Goal: Task Accomplishment & Management: Use online tool/utility

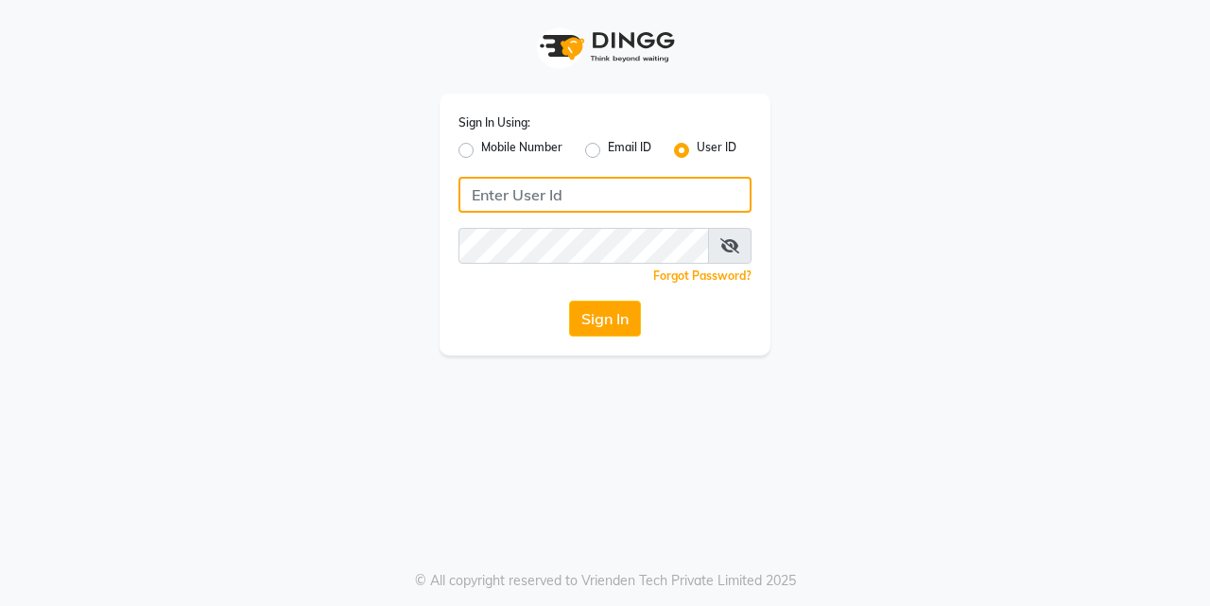
click at [580, 181] on input "Username" at bounding box center [604, 195] width 293 height 36
type input "a"
type input "AnrichSalon"
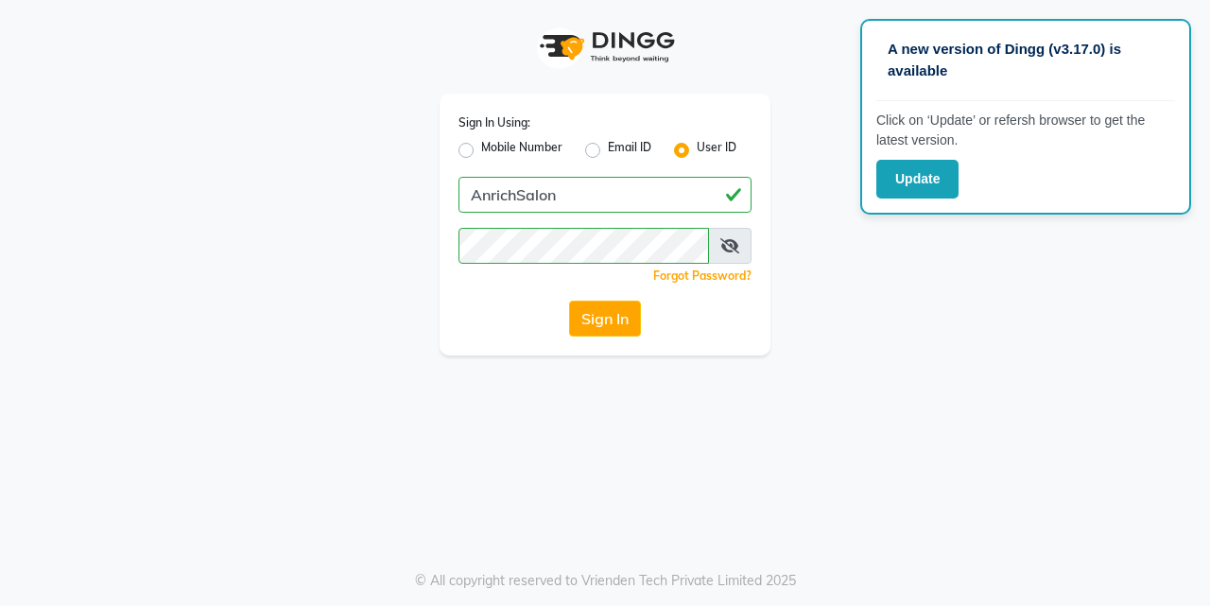
click at [729, 243] on icon at bounding box center [729, 245] width 19 height 15
click at [586, 319] on button "Sign In" at bounding box center [605, 319] width 72 height 36
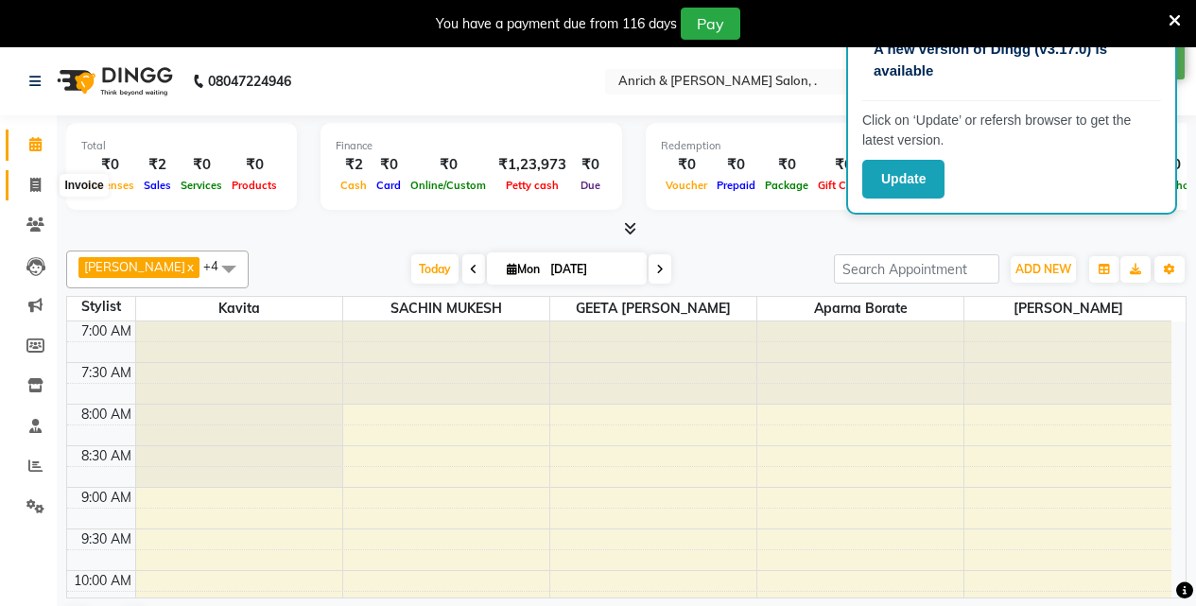
click at [39, 195] on span at bounding box center [35, 186] width 33 height 22
select select "5924"
select select "service"
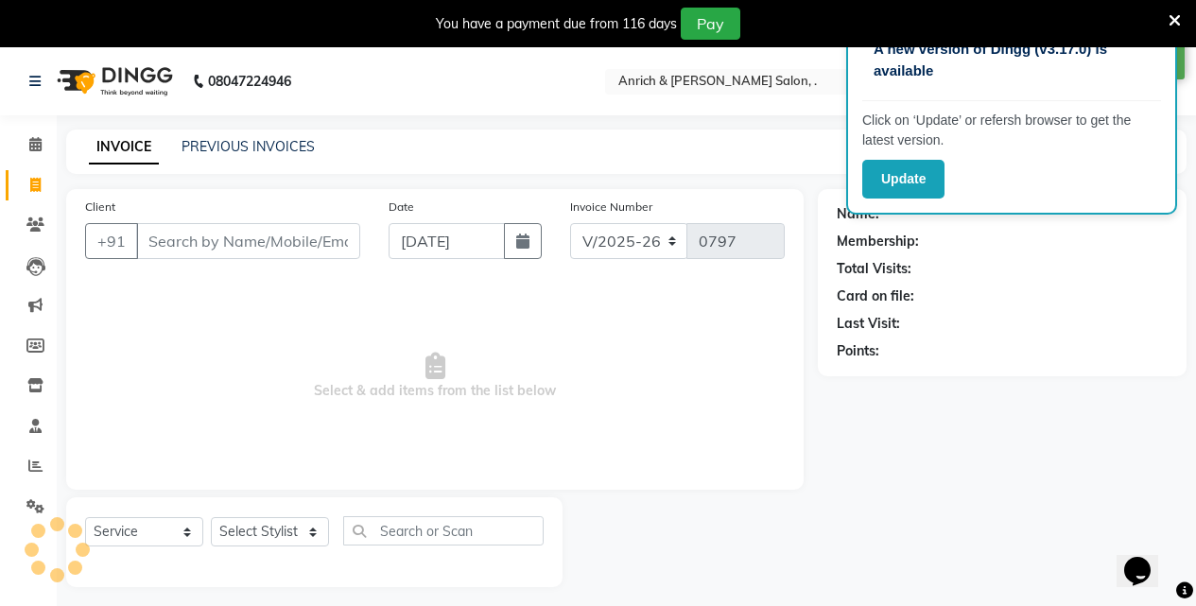
click at [266, 250] on input "Client" at bounding box center [248, 241] width 224 height 36
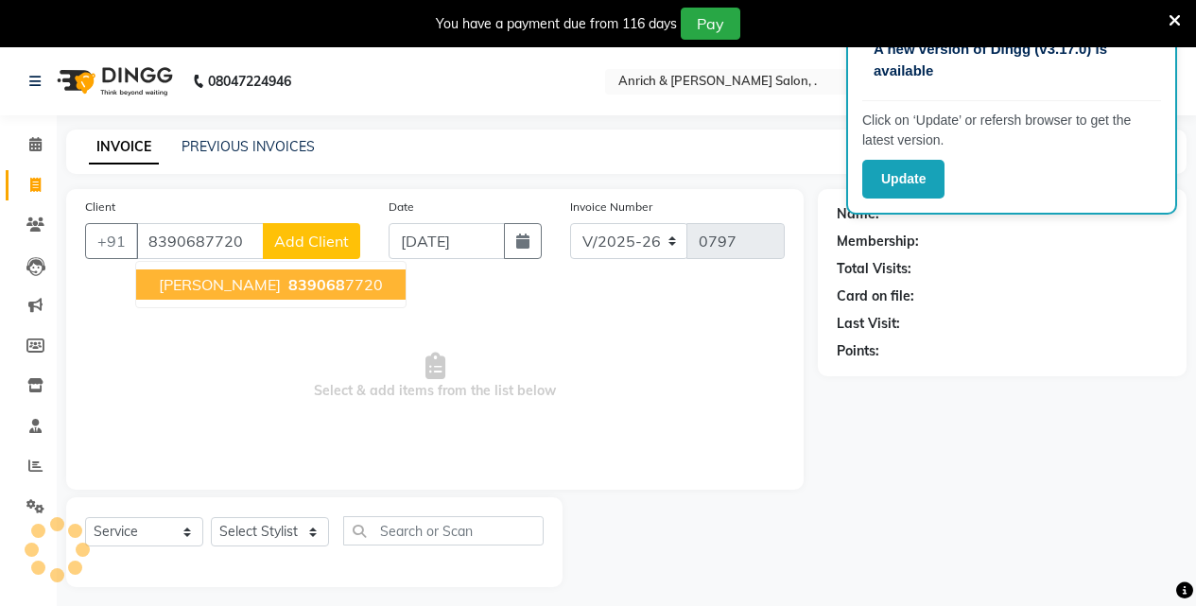
type input "8390687720"
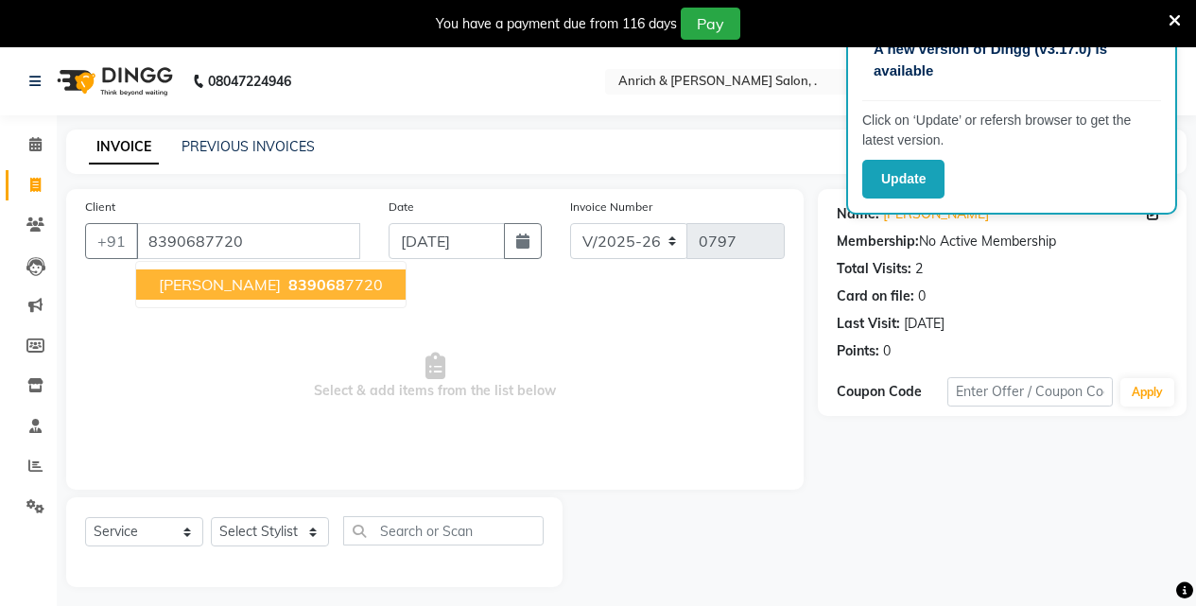
click at [281, 287] on span "[PERSON_NAME]" at bounding box center [220, 284] width 122 height 19
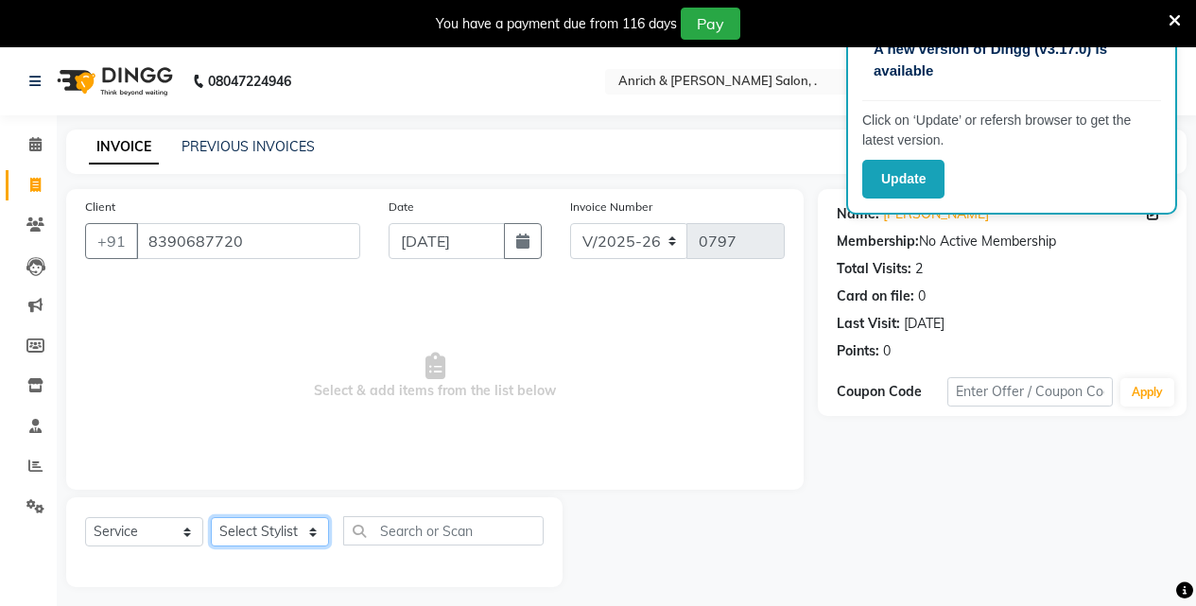
click at [250, 523] on select "Select Stylist [PERSON_NAME] Aparna borate GEETA [PERSON_NAME] [PERSON_NAME] SA…" at bounding box center [270, 531] width 118 height 29
select select "67766"
click at [211, 517] on select "Select Stylist [PERSON_NAME] Aparna borate GEETA [PERSON_NAME] [PERSON_NAME] SA…" at bounding box center [270, 531] width 118 height 29
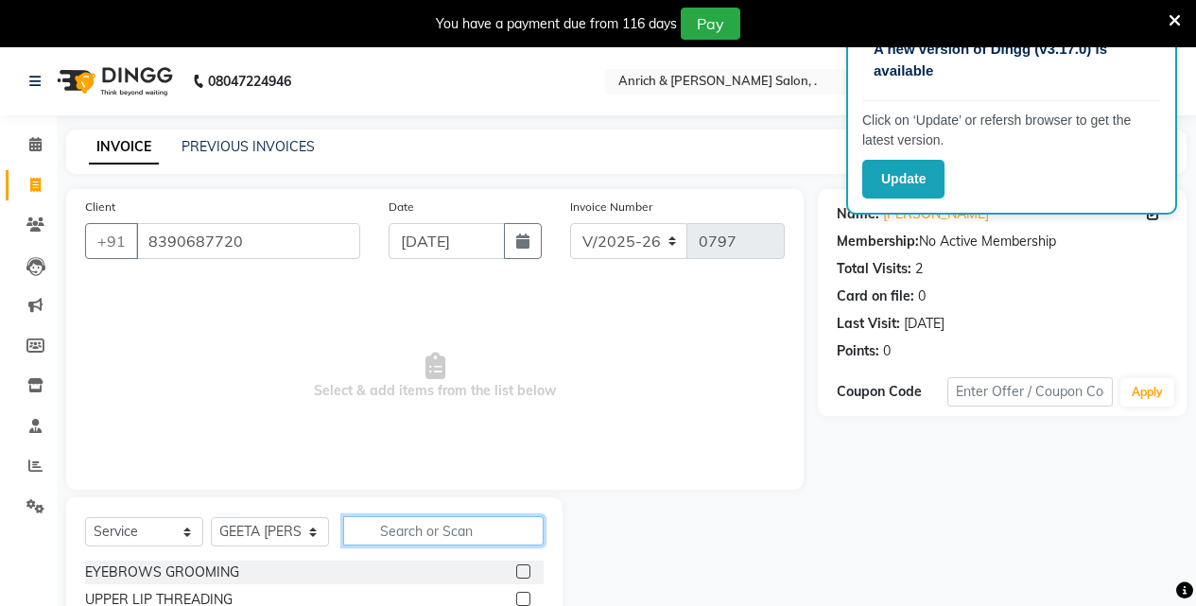
click at [476, 538] on input "text" at bounding box center [443, 530] width 200 height 29
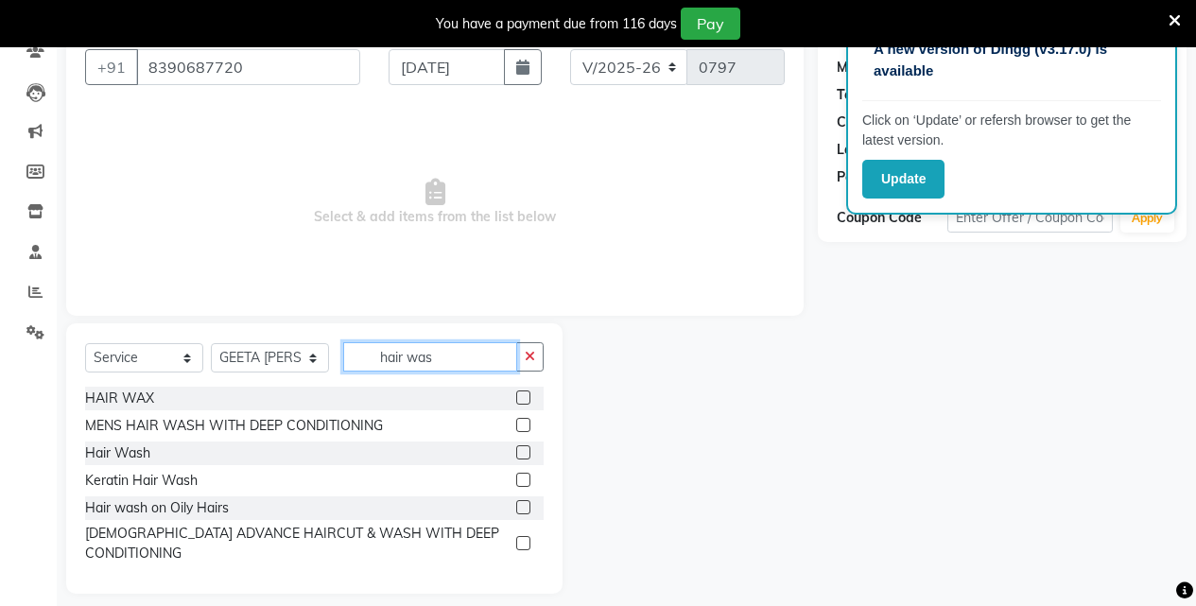
scroll to position [146, 0]
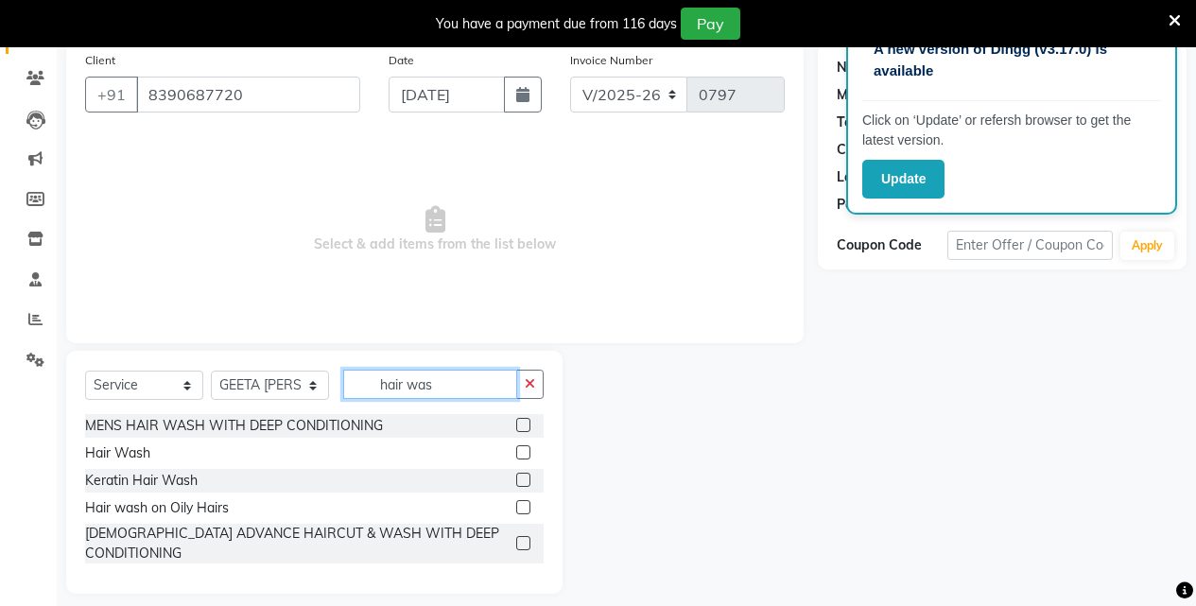
type input "hair was"
click at [523, 447] on label at bounding box center [523, 452] width 14 height 14
click at [523, 447] on input "checkbox" at bounding box center [522, 453] width 12 height 12
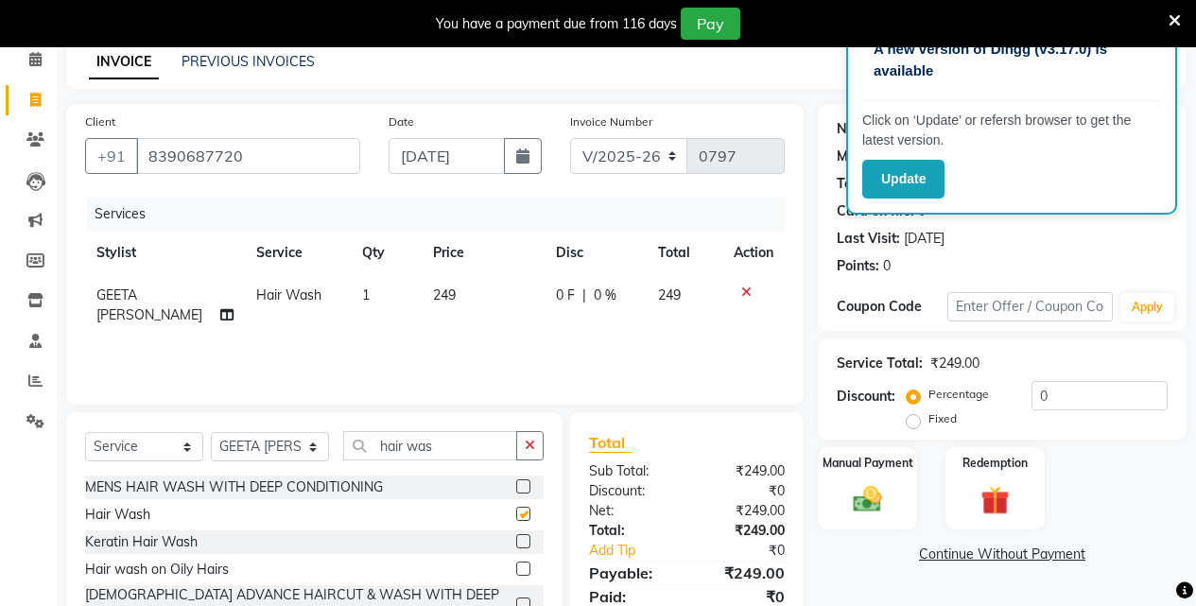
checkbox input "false"
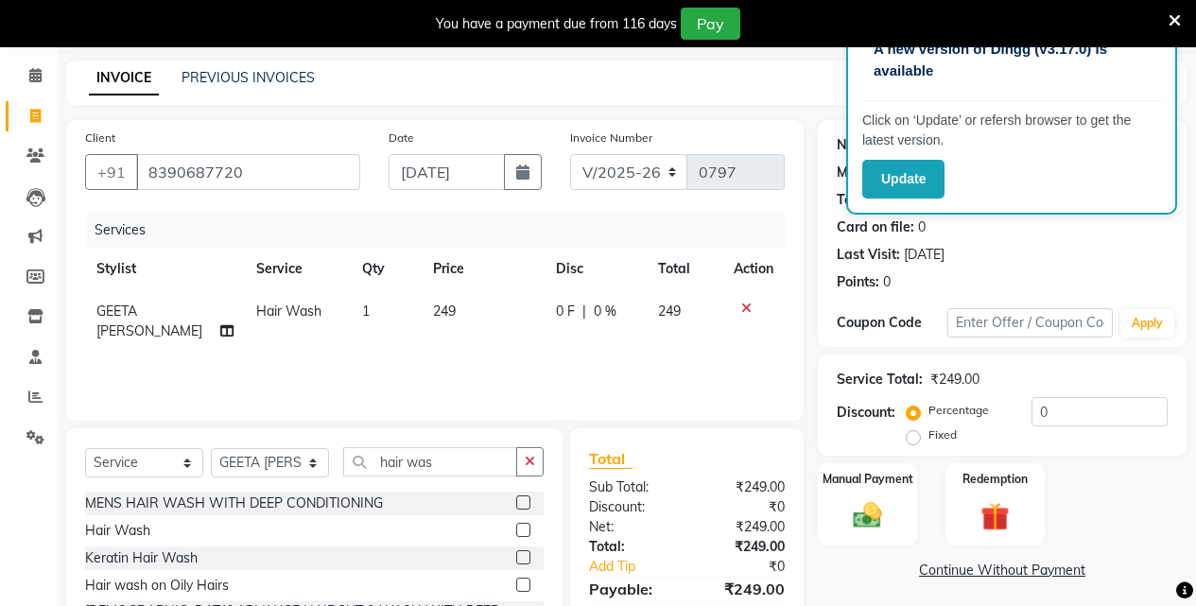
scroll to position [158, 0]
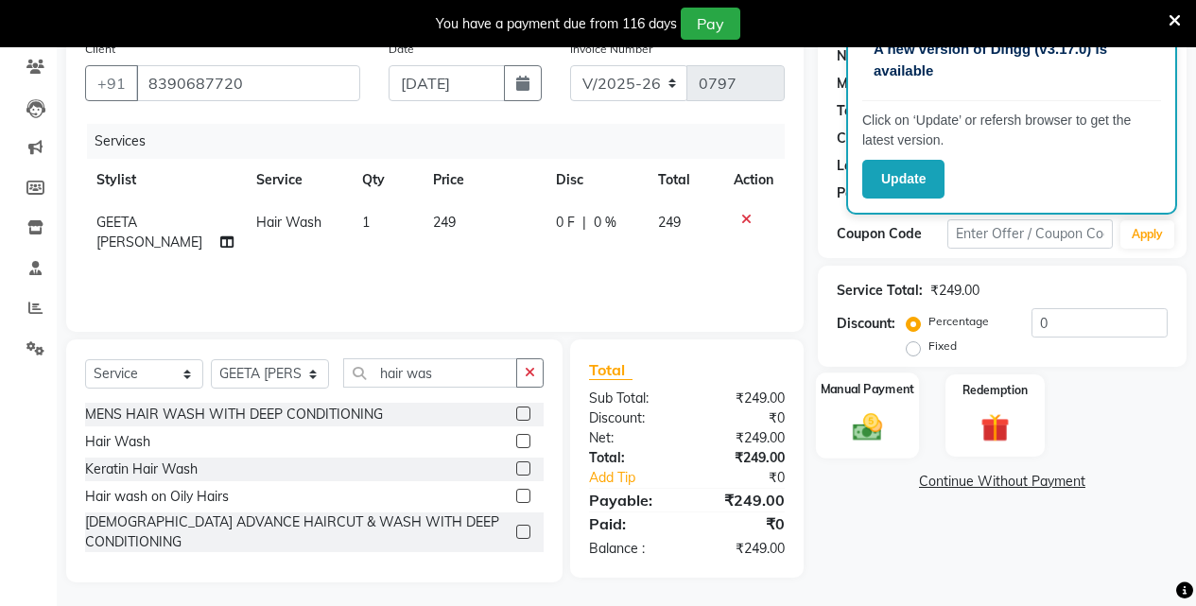
click at [856, 436] on img at bounding box center [867, 426] width 48 height 34
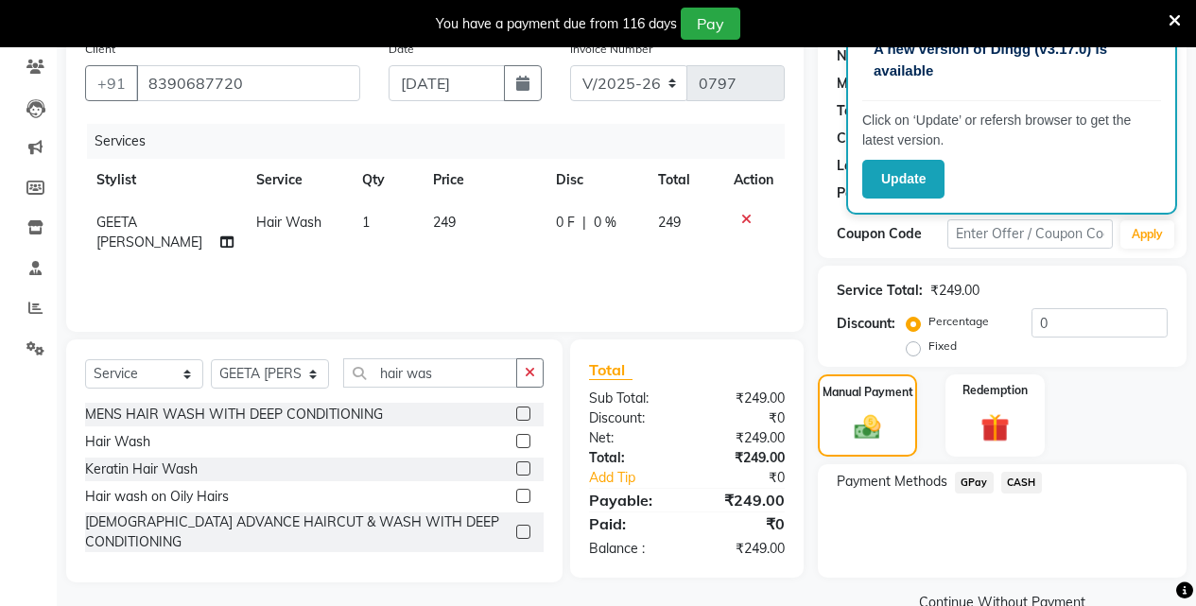
click at [433, 217] on span "249" at bounding box center [444, 222] width 23 height 17
select select "67766"
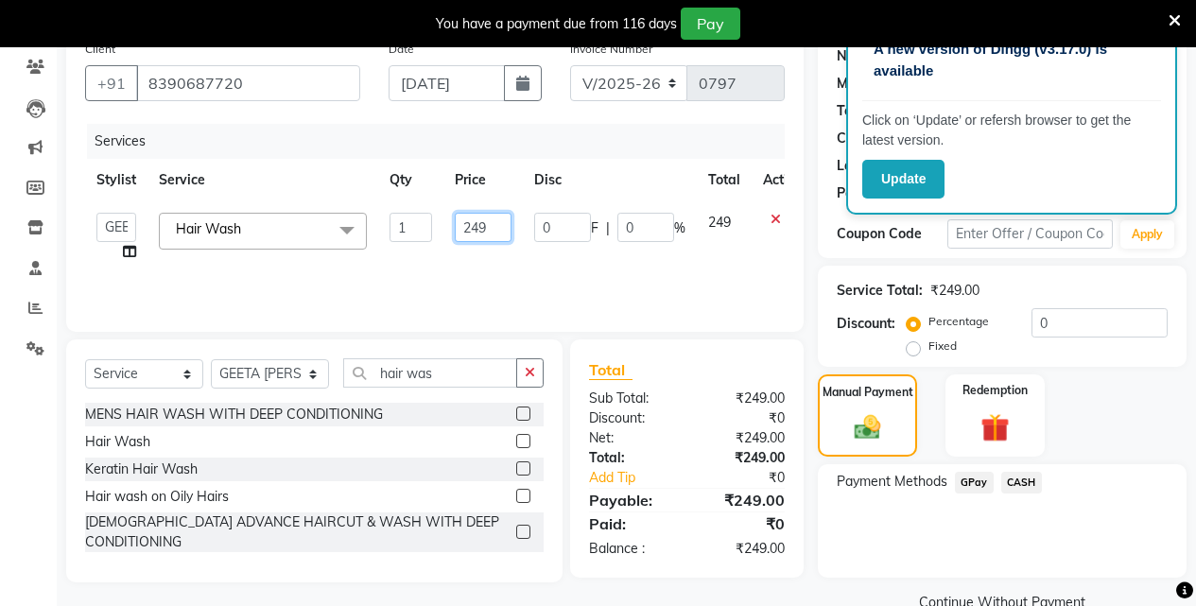
click at [468, 220] on input "249" at bounding box center [483, 227] width 57 height 29
type input "349"
drag, startPoint x: 951, startPoint y: 520, endPoint x: 855, endPoint y: 479, distance: 103.7
click at [944, 513] on div "Payment Methods GPay CASH" at bounding box center [1002, 520] width 369 height 113
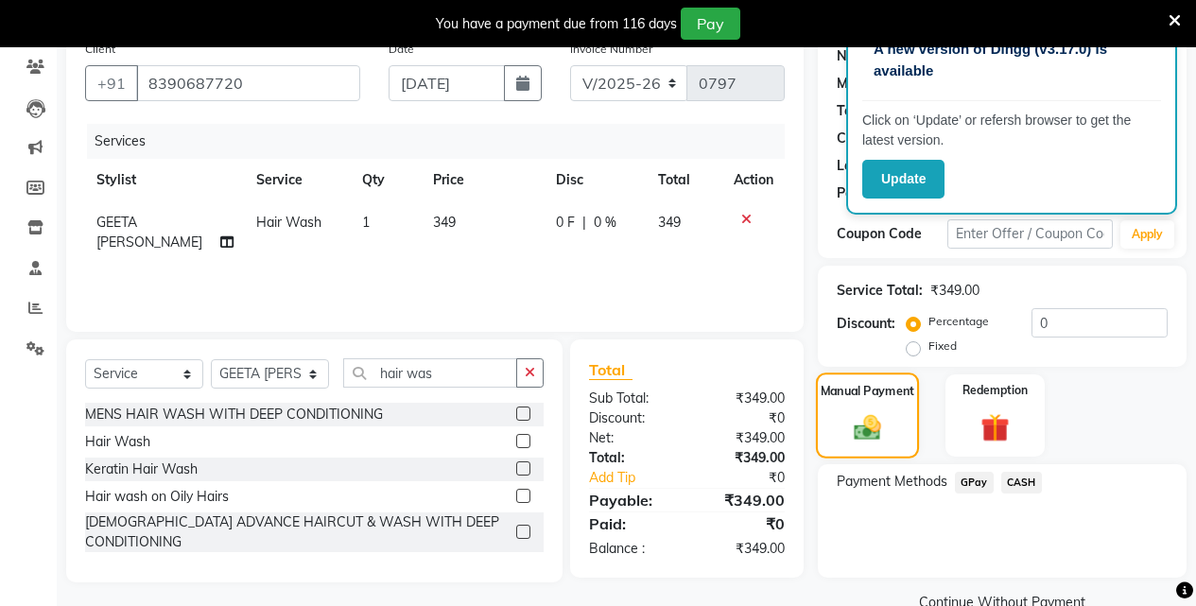
click at [849, 424] on img at bounding box center [867, 427] width 45 height 32
click at [877, 532] on div "Payment Methods GPay CASH" at bounding box center [1002, 520] width 369 height 113
click at [980, 482] on span "GPay" at bounding box center [974, 483] width 39 height 22
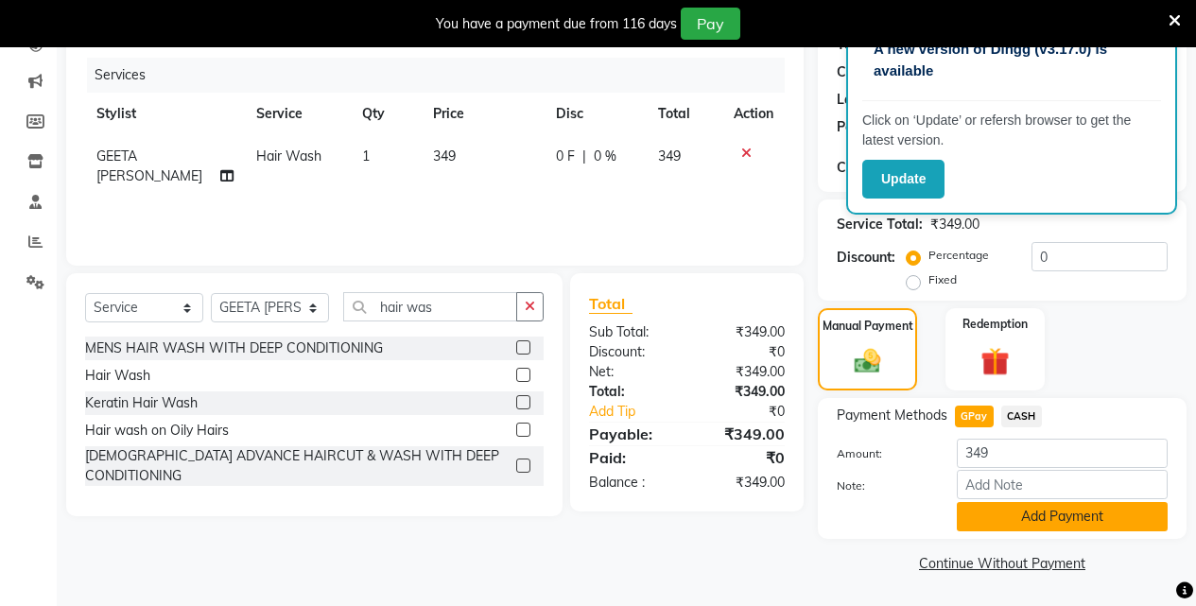
click at [1053, 519] on button "Add Payment" at bounding box center [1061, 516] width 211 height 29
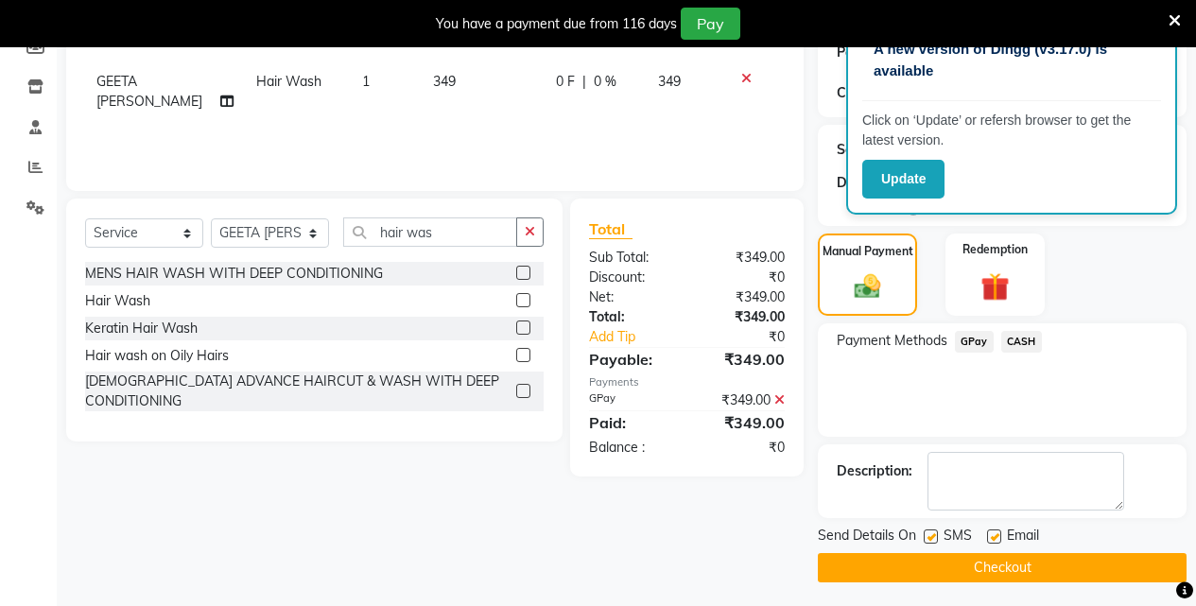
scroll to position [303, 0]
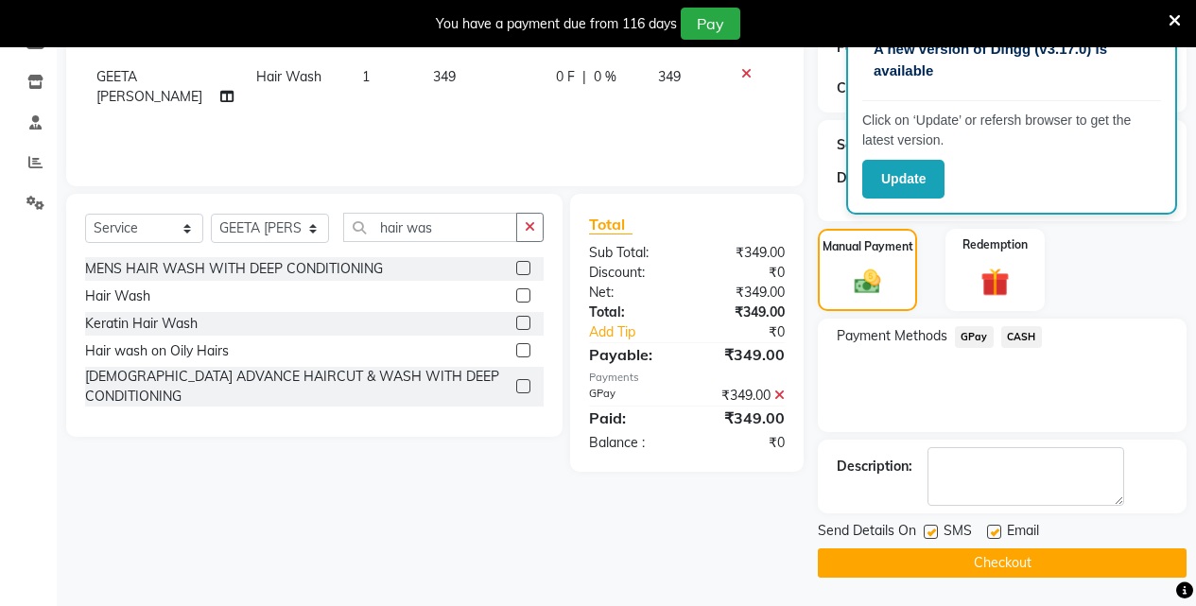
click at [1052, 558] on button "Checkout" at bounding box center [1002, 562] width 369 height 29
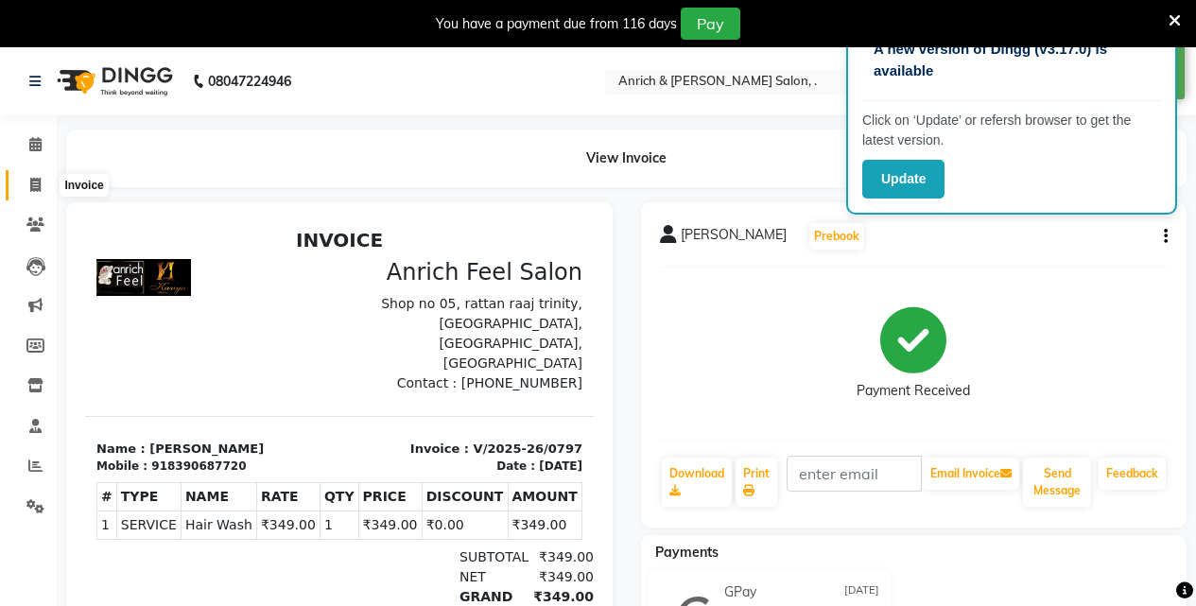
click at [36, 186] on icon at bounding box center [35, 185] width 10 height 14
select select "5924"
select select "service"
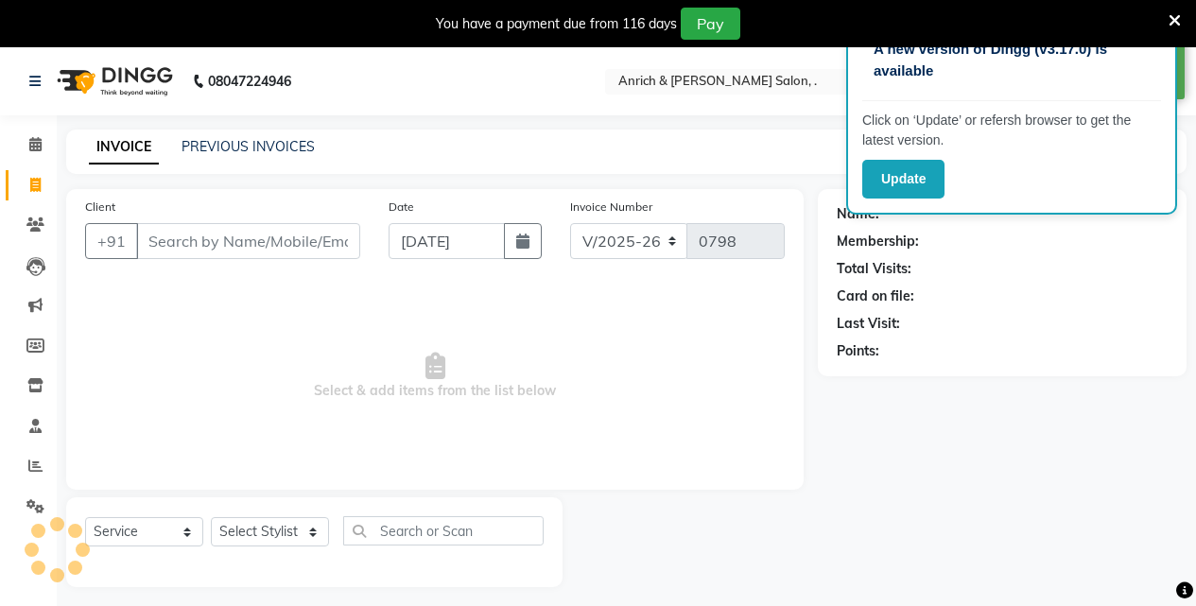
scroll to position [47, 0]
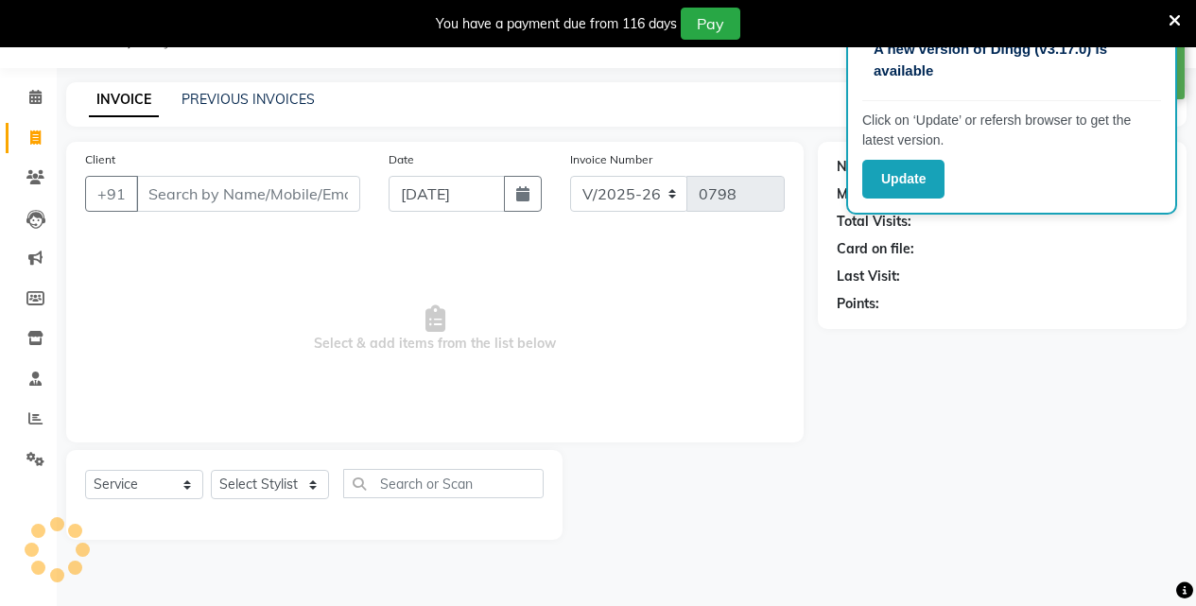
click at [193, 192] on input "Client" at bounding box center [248, 194] width 224 height 36
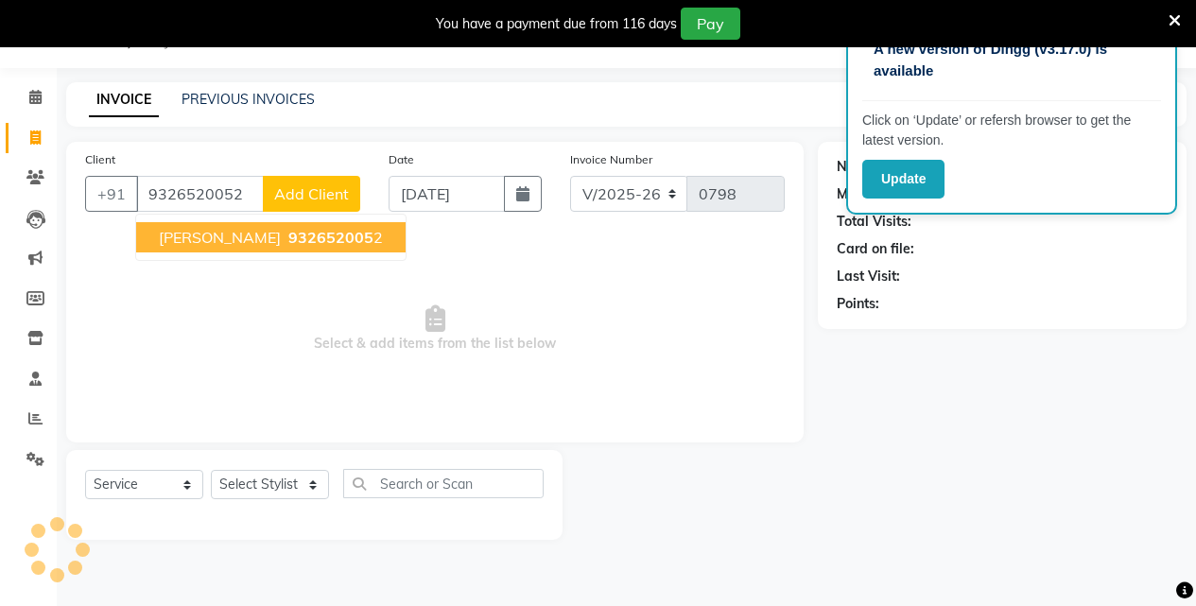
type input "9326520052"
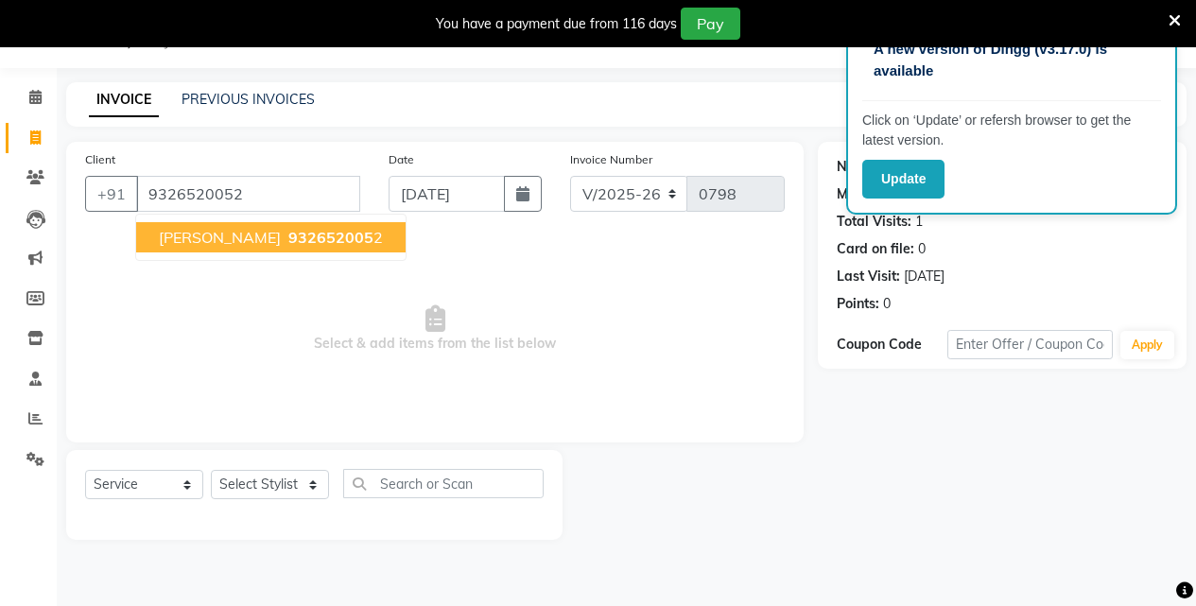
click at [288, 237] on span "932652005" at bounding box center [330, 237] width 85 height 19
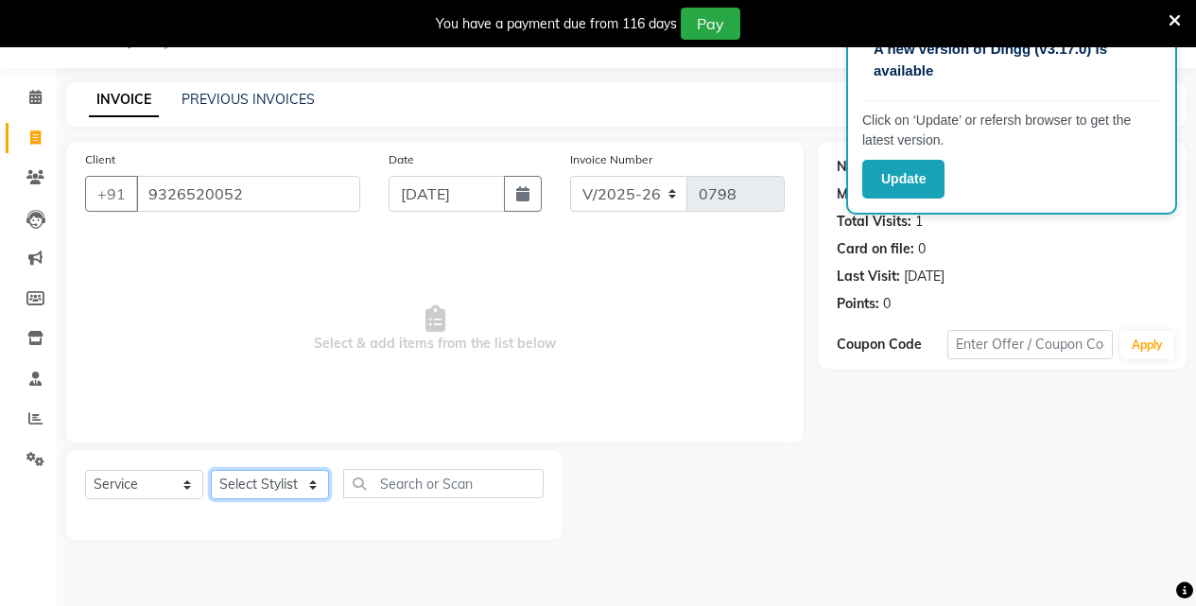
click at [268, 489] on select "Select Stylist [PERSON_NAME] Aparna borate GEETA [PERSON_NAME] [PERSON_NAME] SA…" at bounding box center [270, 484] width 118 height 29
select select "58402"
click at [211, 470] on select "Select Stylist [PERSON_NAME] Aparna borate GEETA [PERSON_NAME] [PERSON_NAME] SA…" at bounding box center [270, 484] width 118 height 29
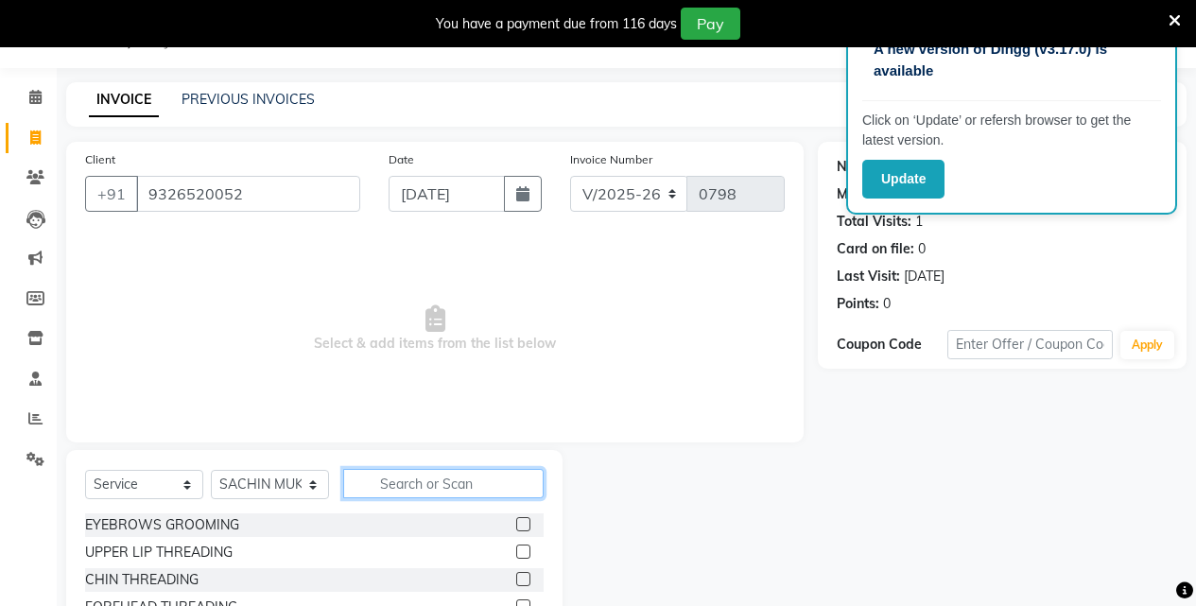
click at [401, 482] on input "text" at bounding box center [443, 483] width 200 height 29
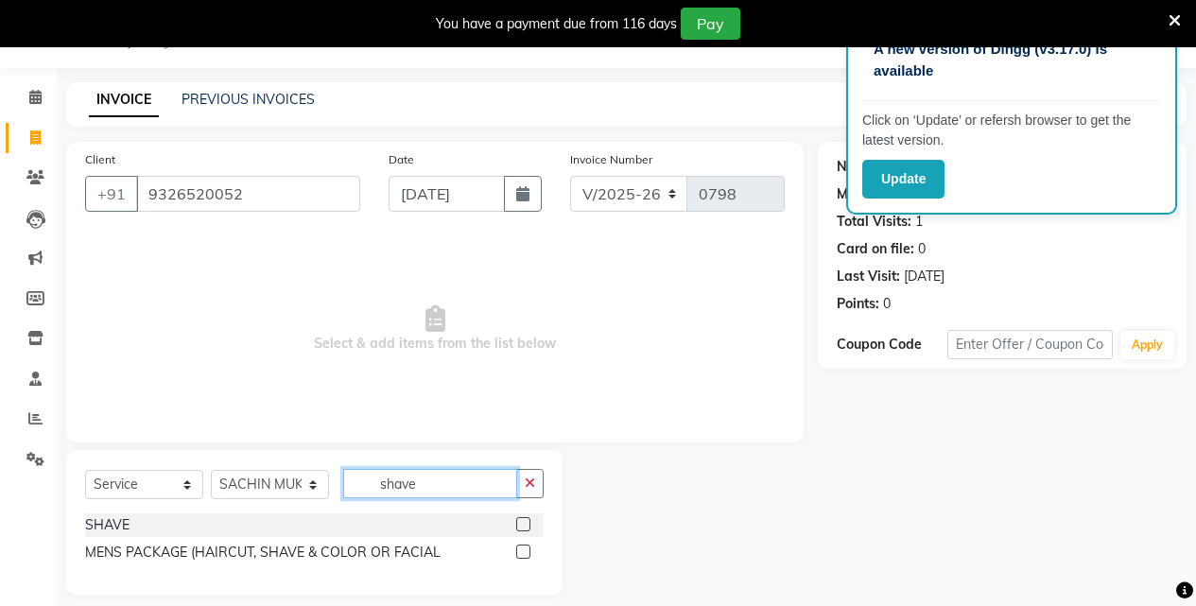
type input "shave"
click at [521, 523] on label at bounding box center [523, 524] width 14 height 14
click at [521, 523] on input "checkbox" at bounding box center [522, 525] width 12 height 12
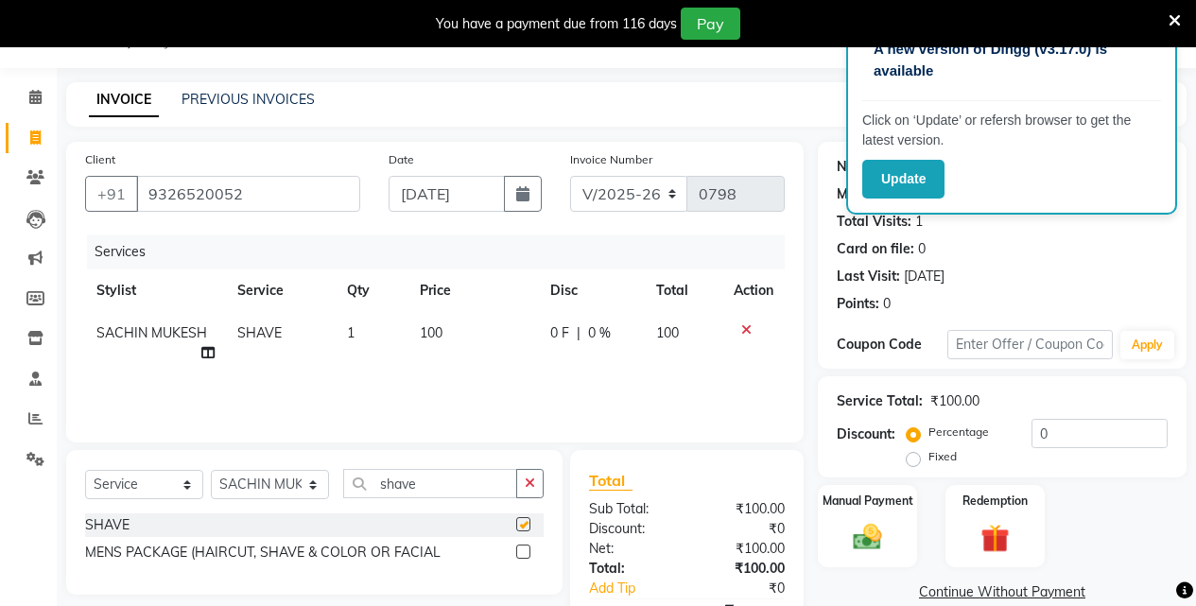
checkbox input "false"
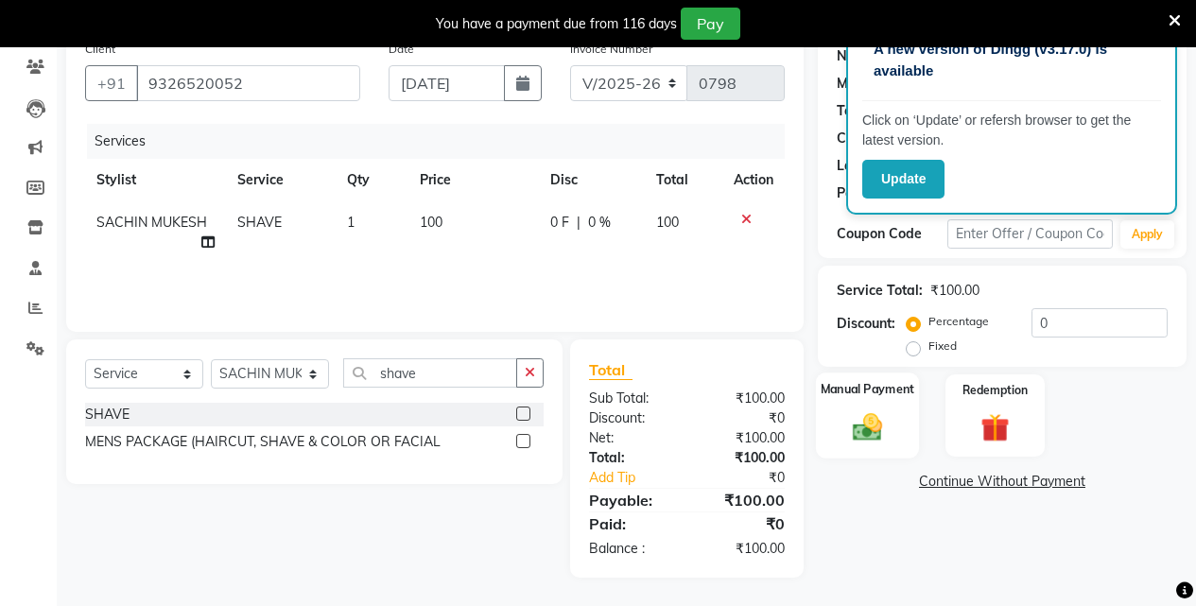
click at [863, 449] on div "Manual Payment" at bounding box center [867, 415] width 103 height 86
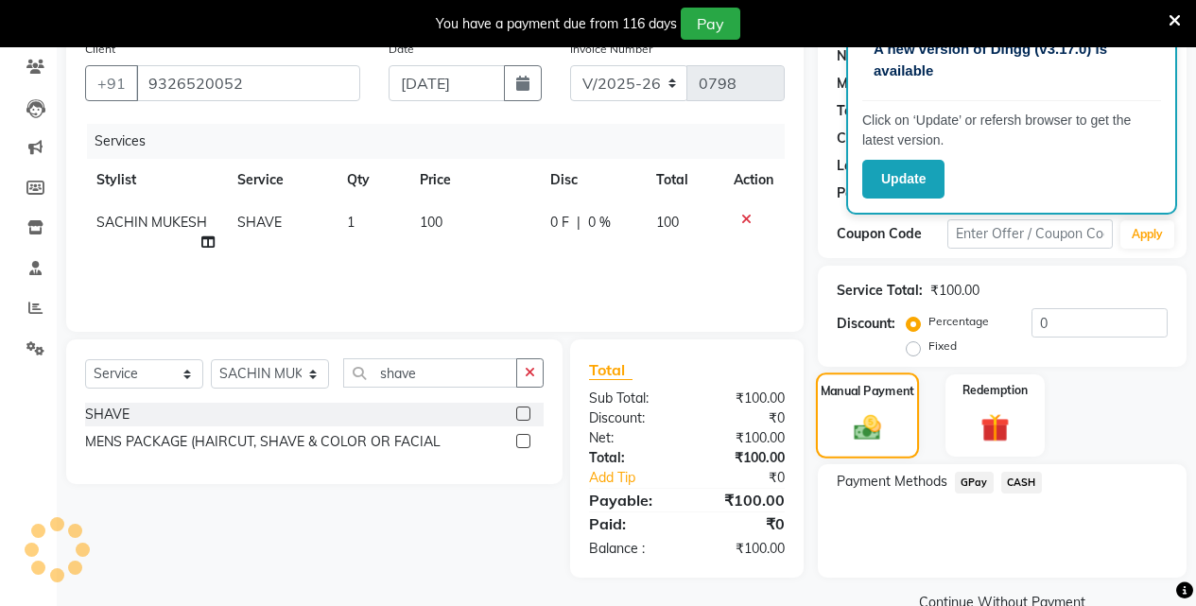
click at [858, 442] on img at bounding box center [867, 427] width 45 height 32
click at [962, 477] on span "GPay" at bounding box center [974, 483] width 39 height 22
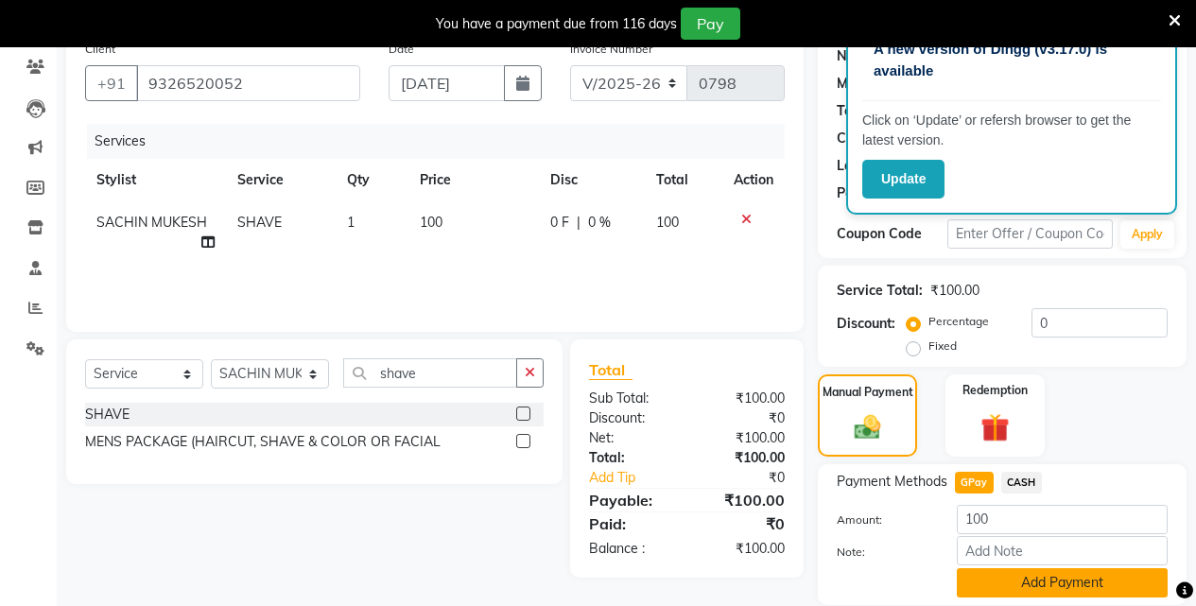
click at [1003, 588] on button "Add Payment" at bounding box center [1061, 582] width 211 height 29
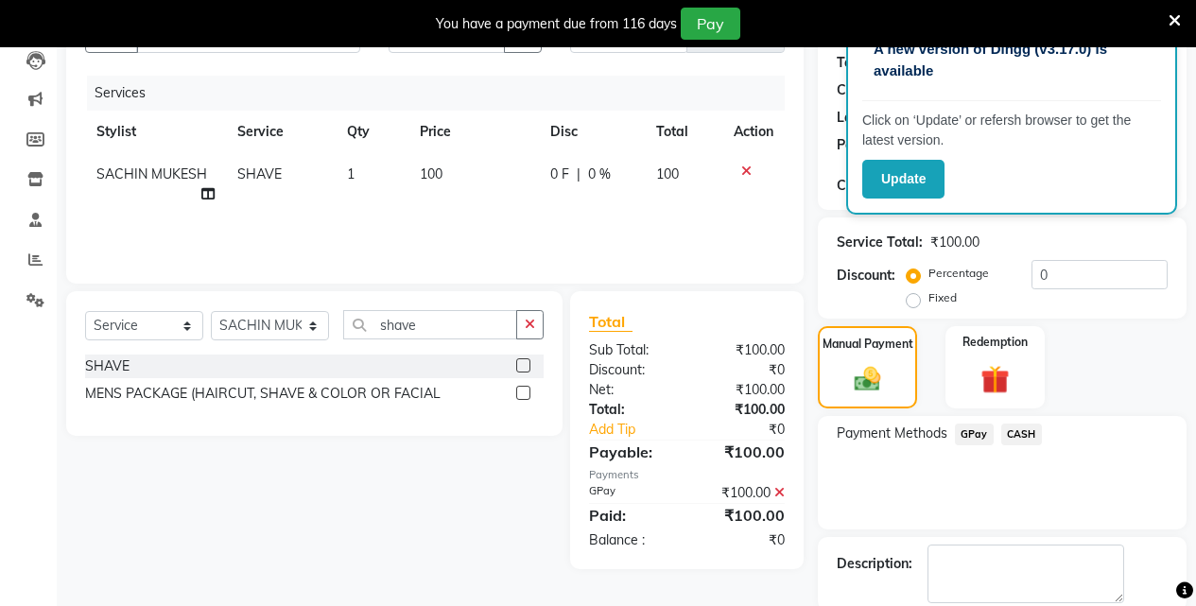
scroll to position [303, 0]
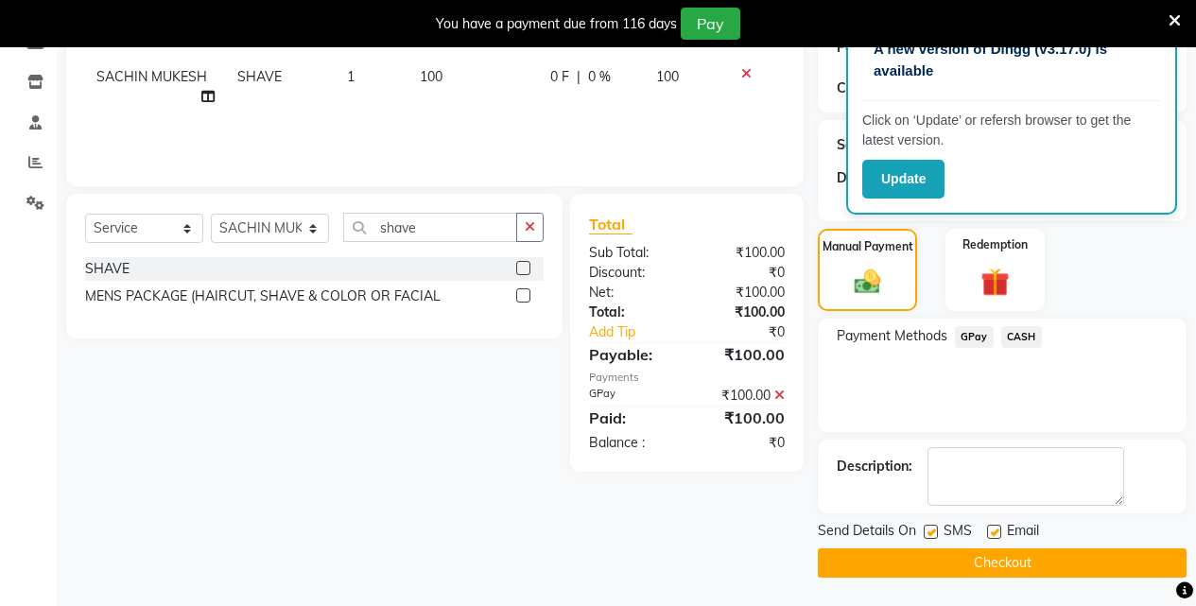
click at [999, 557] on button "Checkout" at bounding box center [1002, 562] width 369 height 29
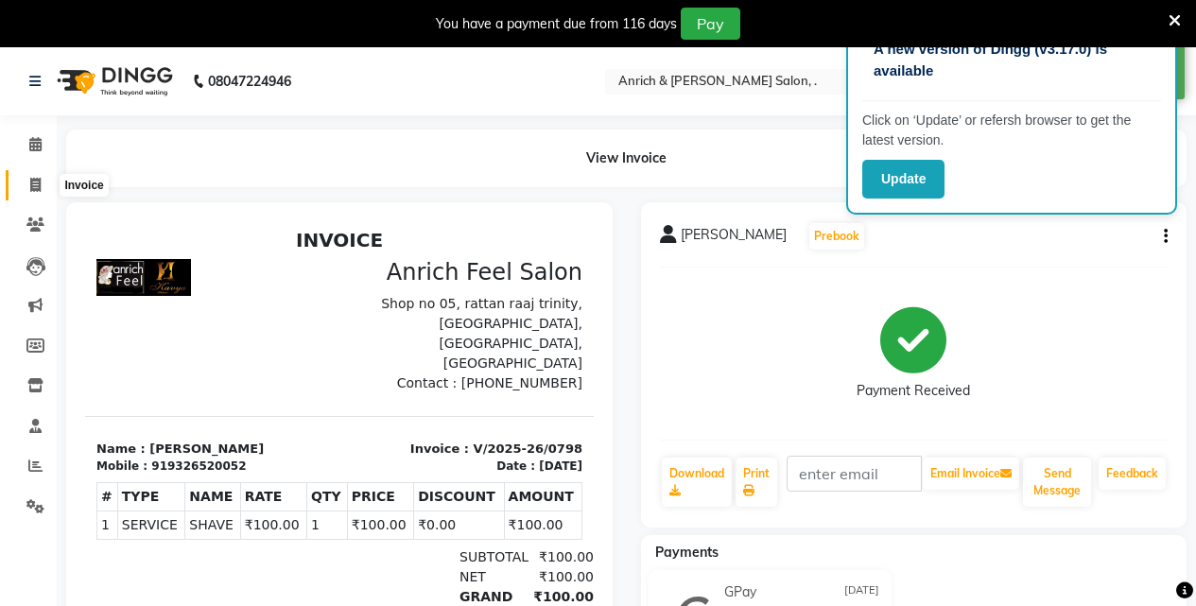
click at [34, 182] on icon at bounding box center [35, 185] width 10 height 14
select select "5924"
select select "service"
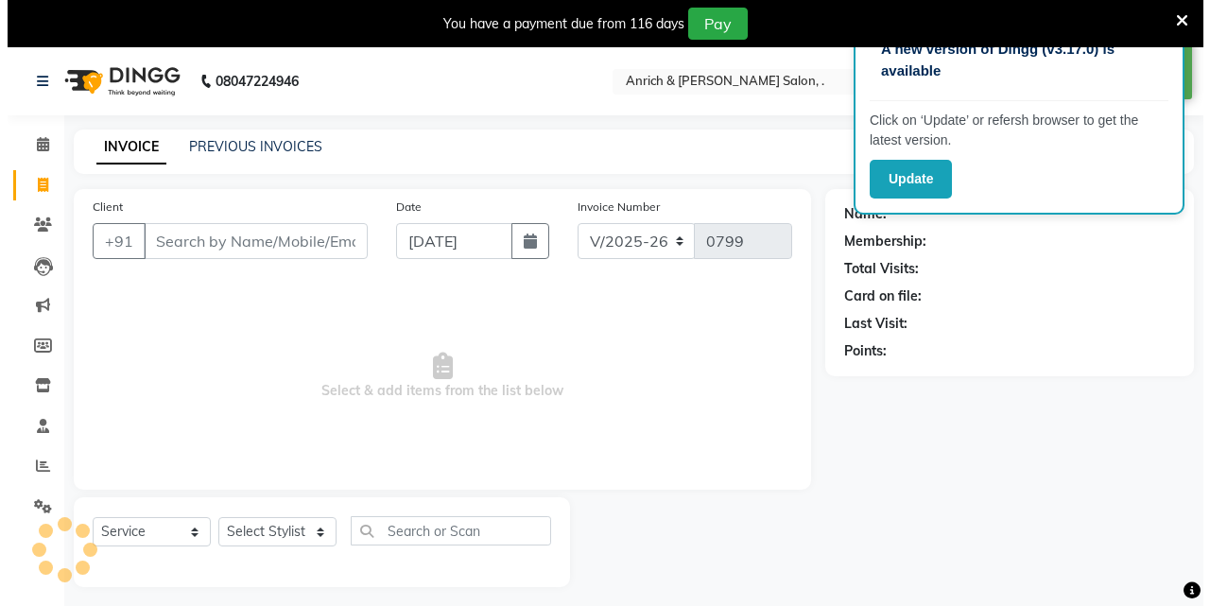
scroll to position [47, 0]
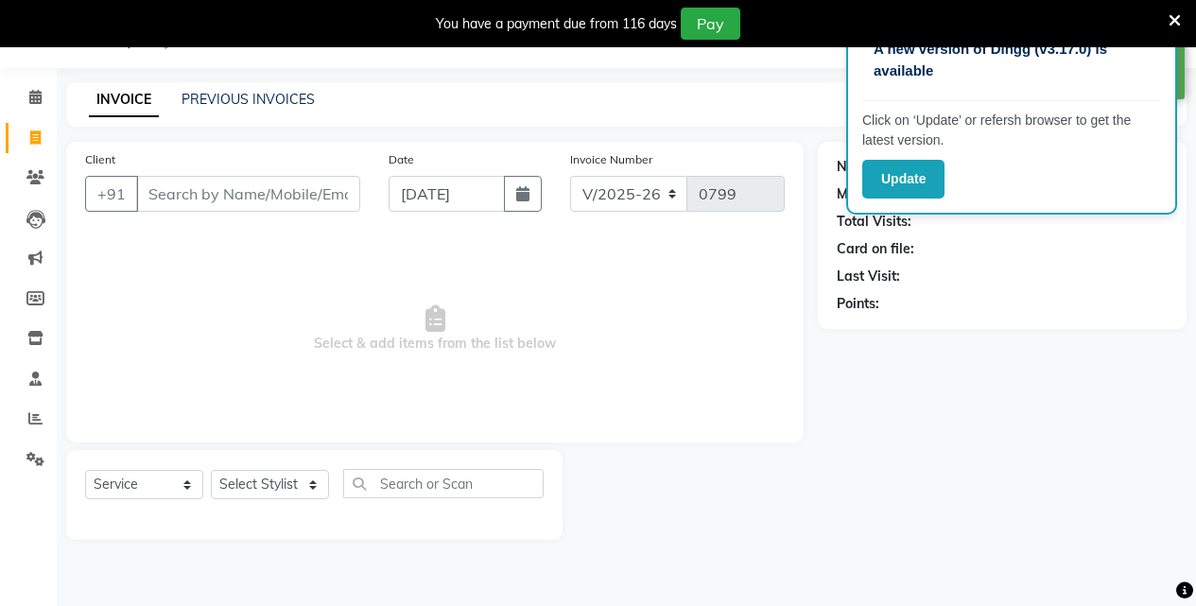
click at [216, 186] on input "Client" at bounding box center [248, 194] width 224 height 36
type input "8010092256"
click at [296, 202] on span "Add Client" at bounding box center [311, 193] width 75 height 19
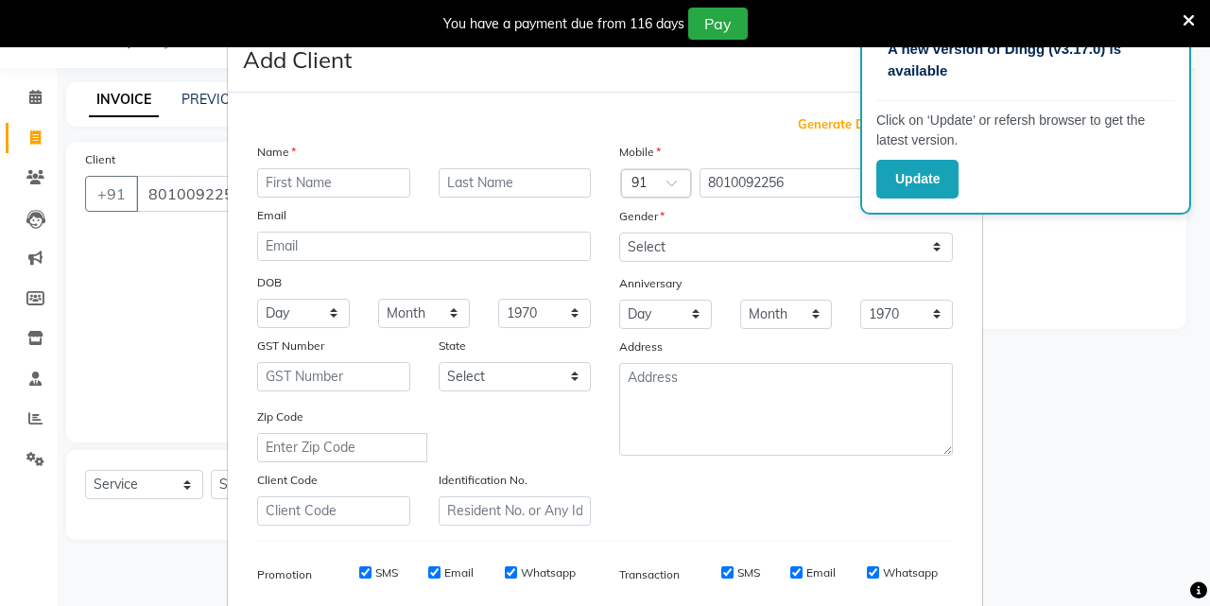
click at [340, 183] on input "text" at bounding box center [333, 182] width 153 height 29
type input "[PERSON_NAME]"
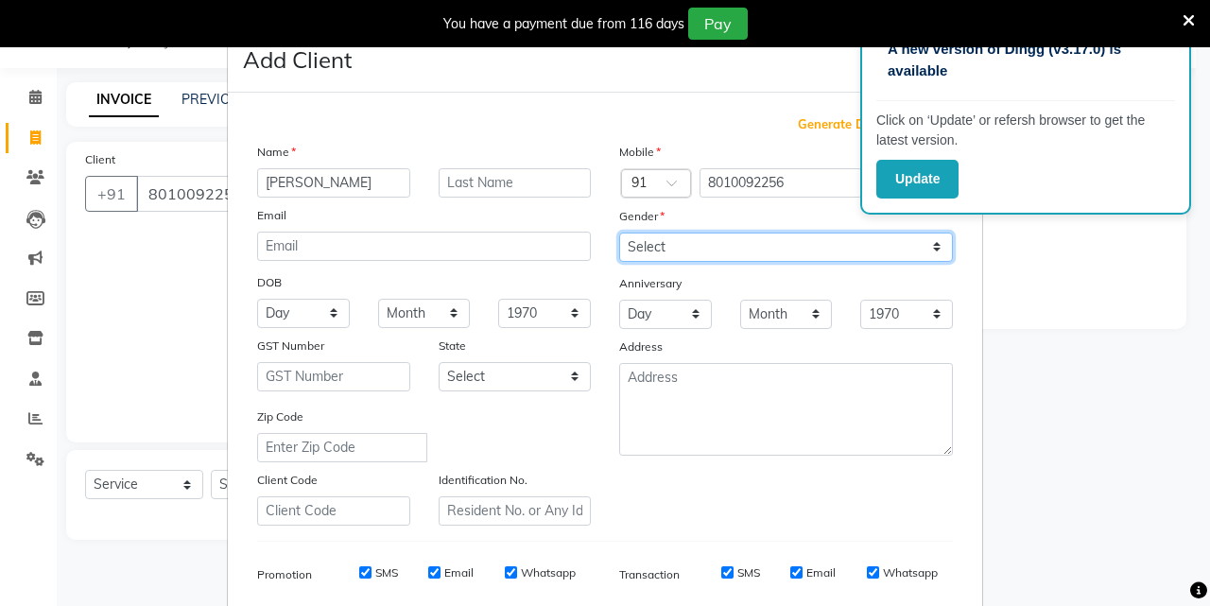
click at [928, 250] on select "Select [DEMOGRAPHIC_DATA] [DEMOGRAPHIC_DATA] Other Prefer Not To Say" at bounding box center [786, 246] width 334 height 29
select select "[DEMOGRAPHIC_DATA]"
click at [619, 232] on select "Select [DEMOGRAPHIC_DATA] [DEMOGRAPHIC_DATA] Other Prefer Not To Say" at bounding box center [786, 246] width 334 height 29
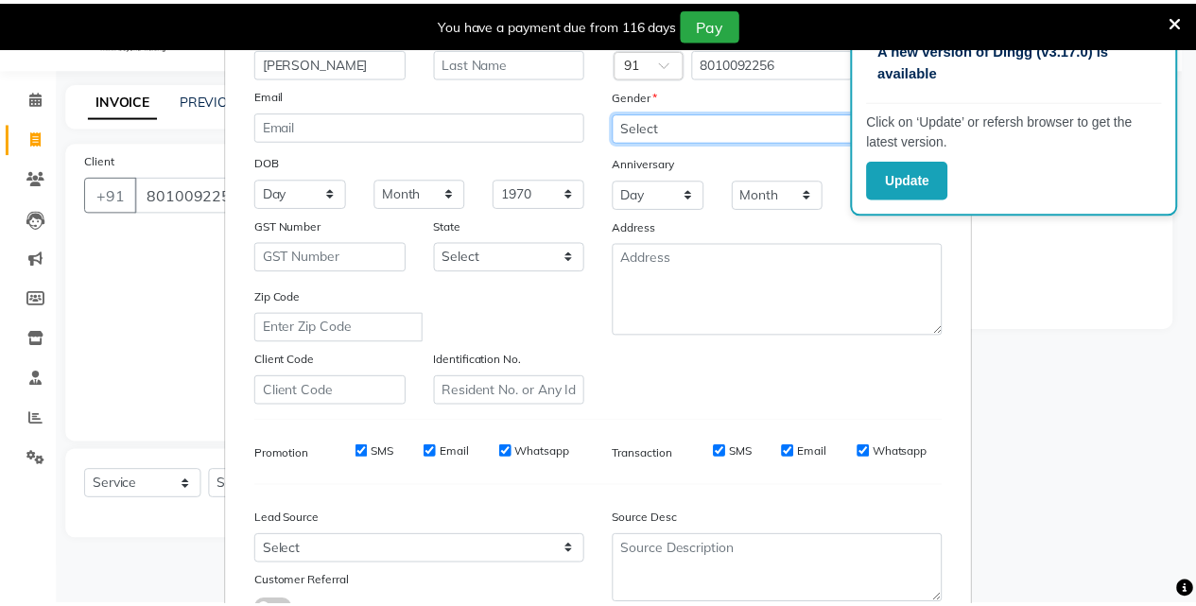
scroll to position [267, 0]
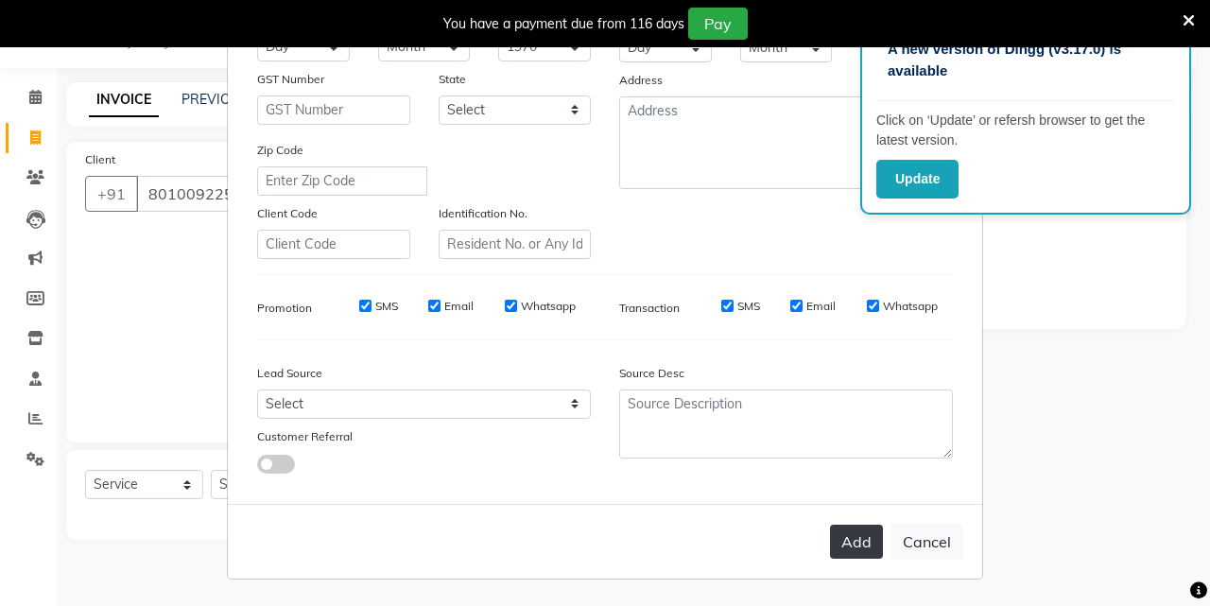
click at [833, 550] on button "Add" at bounding box center [856, 542] width 53 height 34
select select
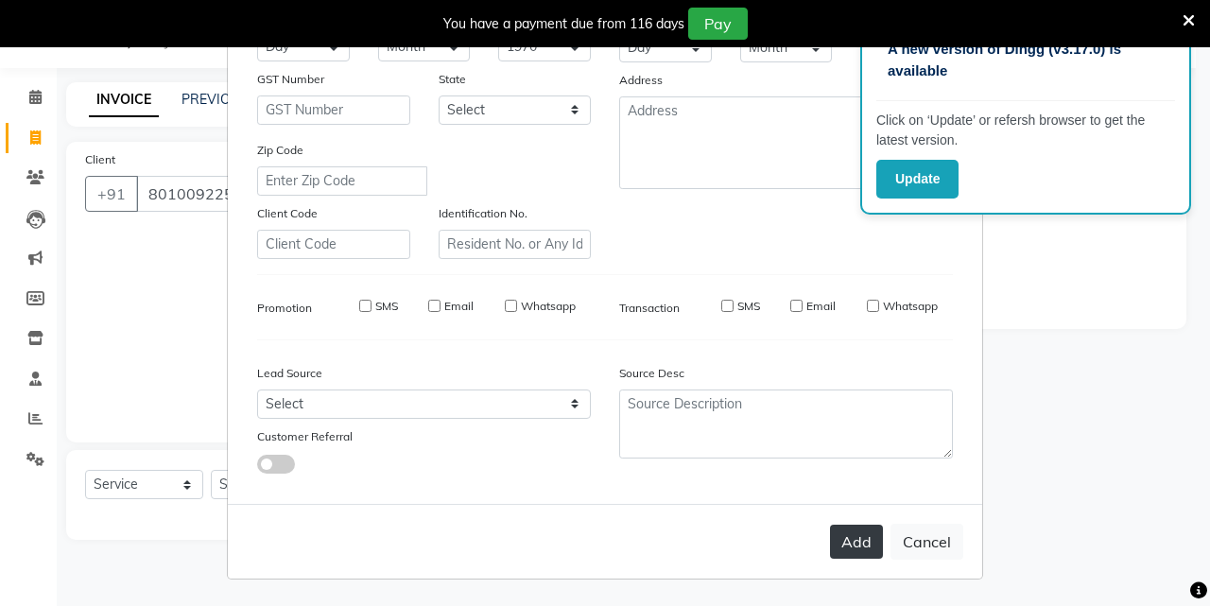
select select
checkbox input "false"
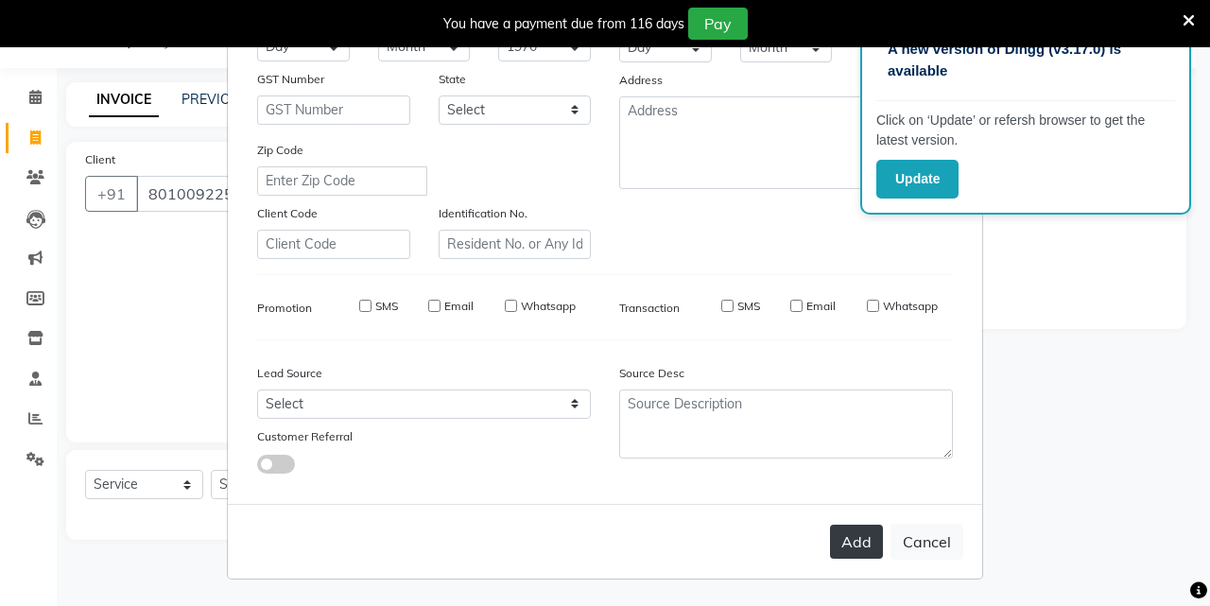
checkbox input "false"
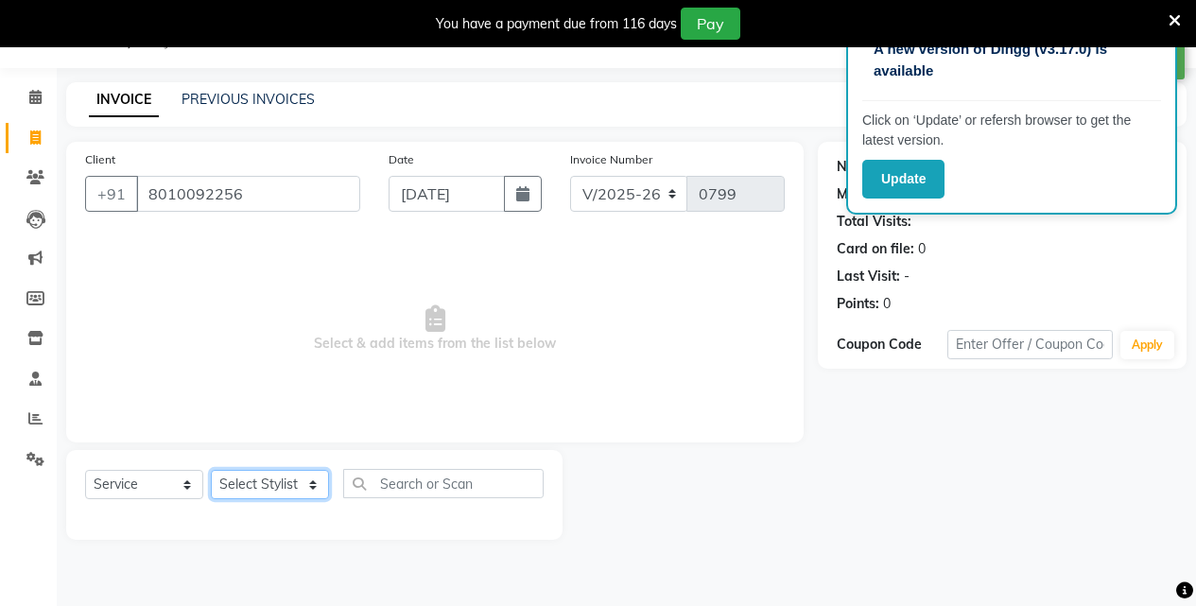
click at [249, 494] on select "Select Stylist [PERSON_NAME] Aparna borate GEETA [PERSON_NAME] [PERSON_NAME] SA…" at bounding box center [270, 484] width 118 height 29
select select "58402"
click at [211, 470] on select "Select Stylist [PERSON_NAME] Aparna borate GEETA [PERSON_NAME] [PERSON_NAME] SA…" at bounding box center [270, 484] width 118 height 29
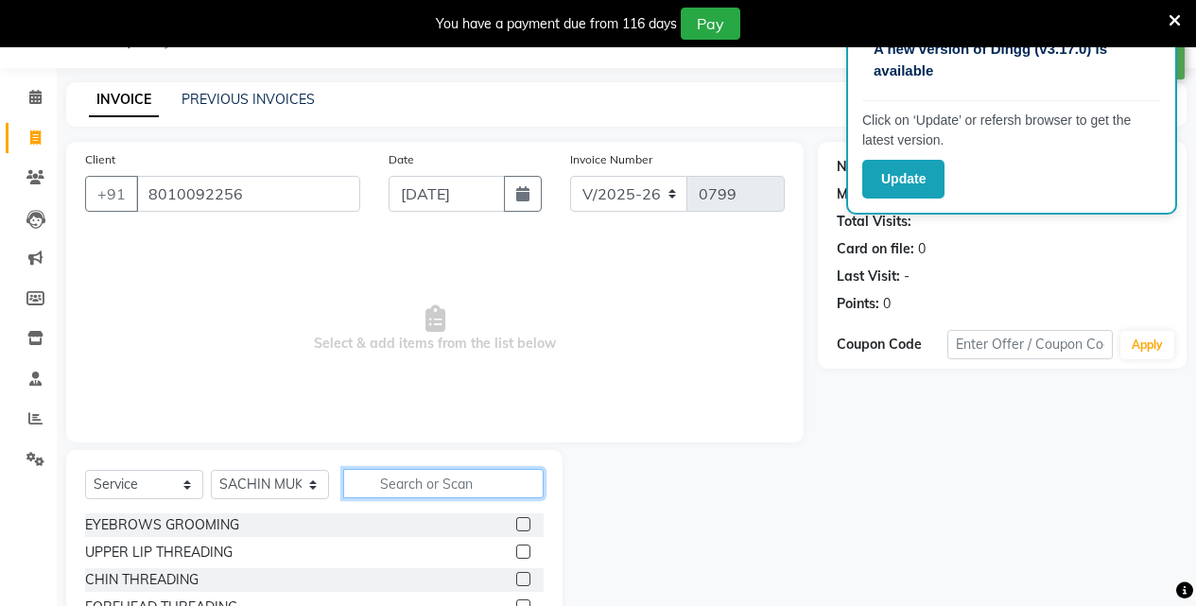
click at [387, 473] on input "text" at bounding box center [443, 483] width 200 height 29
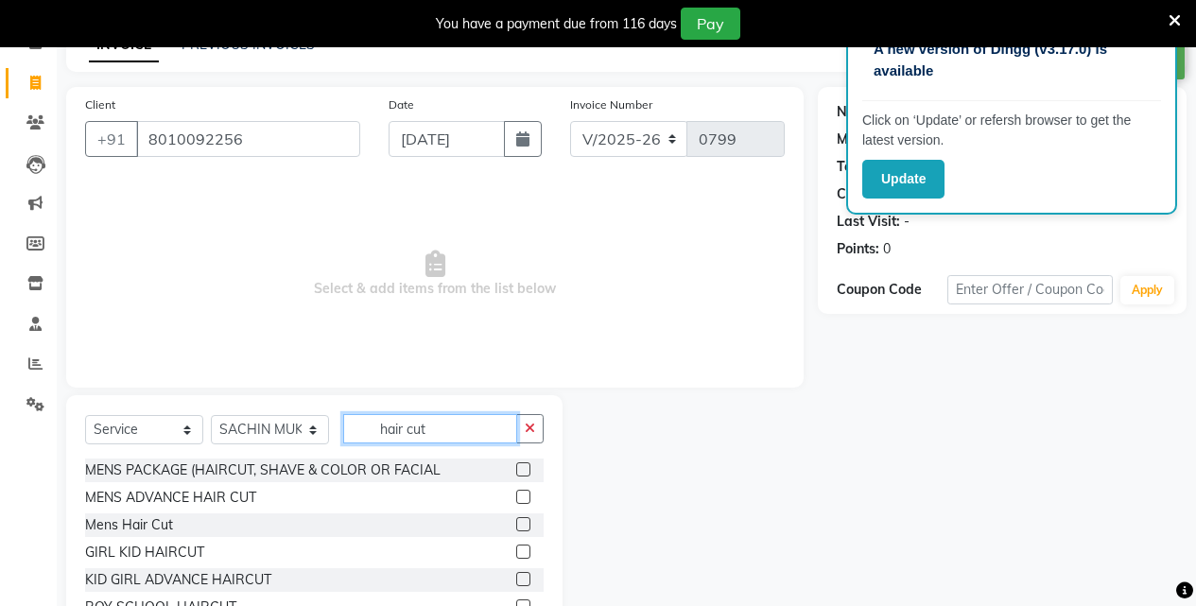
scroll to position [198, 0]
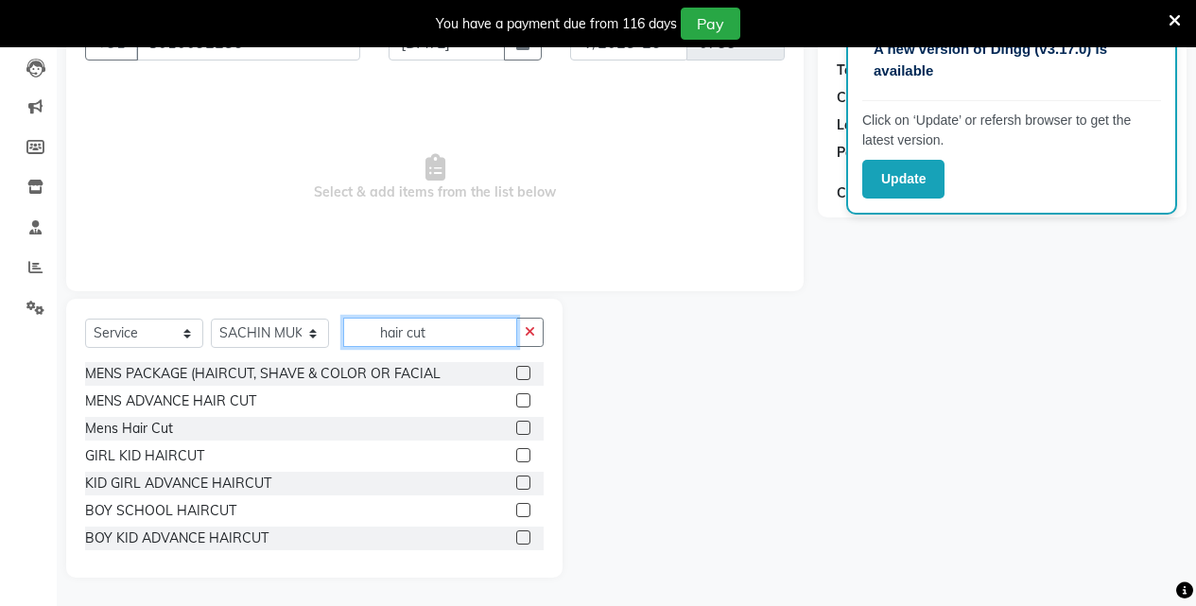
click at [454, 325] on input "hair cut" at bounding box center [430, 332] width 174 height 29
type input "h"
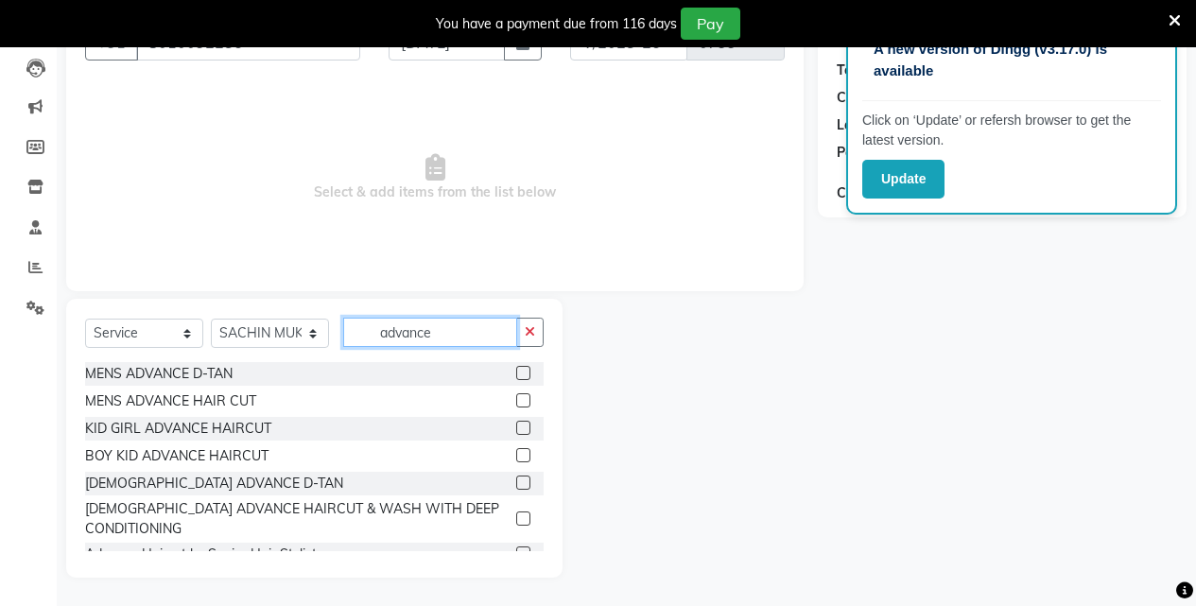
type input "advance"
click at [516, 517] on label at bounding box center [523, 518] width 14 height 14
click at [516, 517] on input "checkbox" at bounding box center [522, 519] width 12 height 12
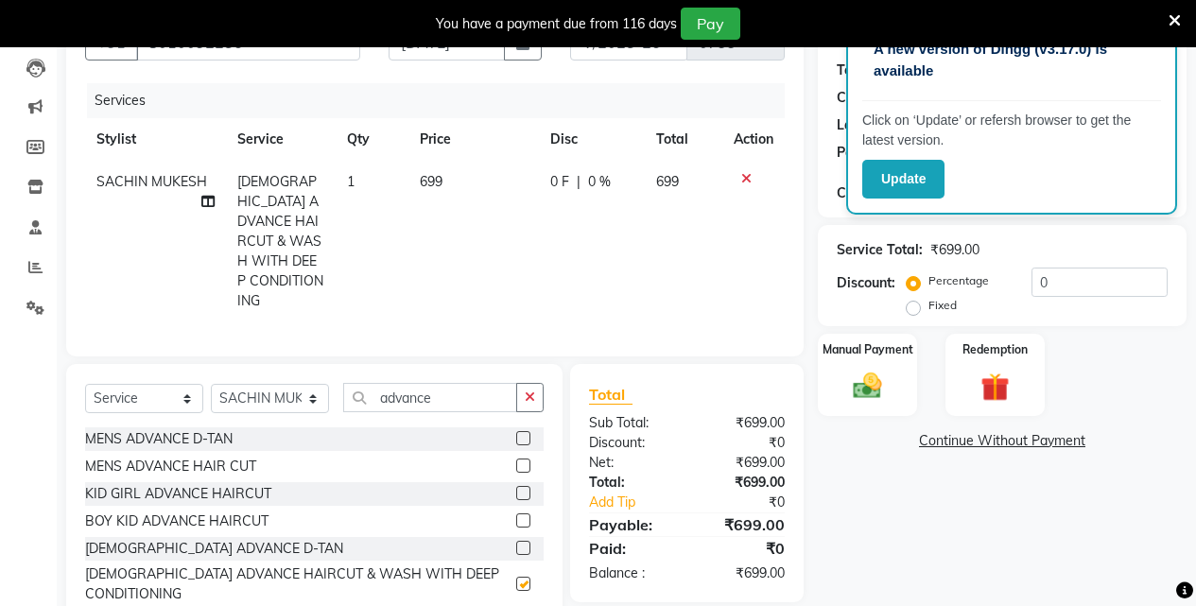
checkbox input "false"
click at [866, 382] on img at bounding box center [867, 386] width 48 height 34
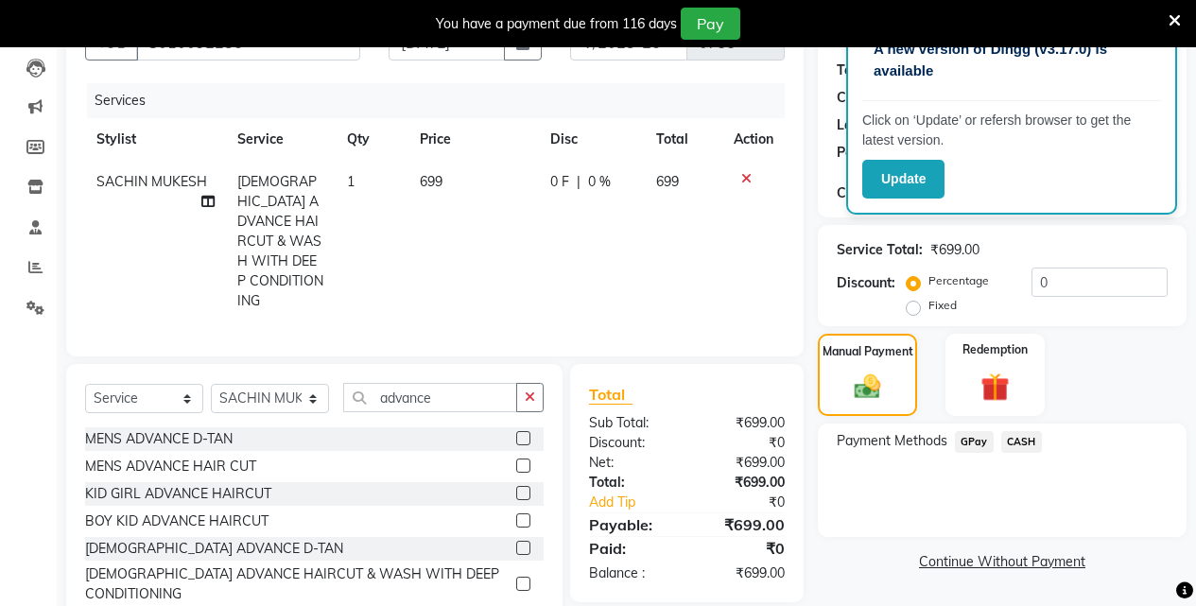
click at [1022, 442] on span "CASH" at bounding box center [1021, 442] width 41 height 22
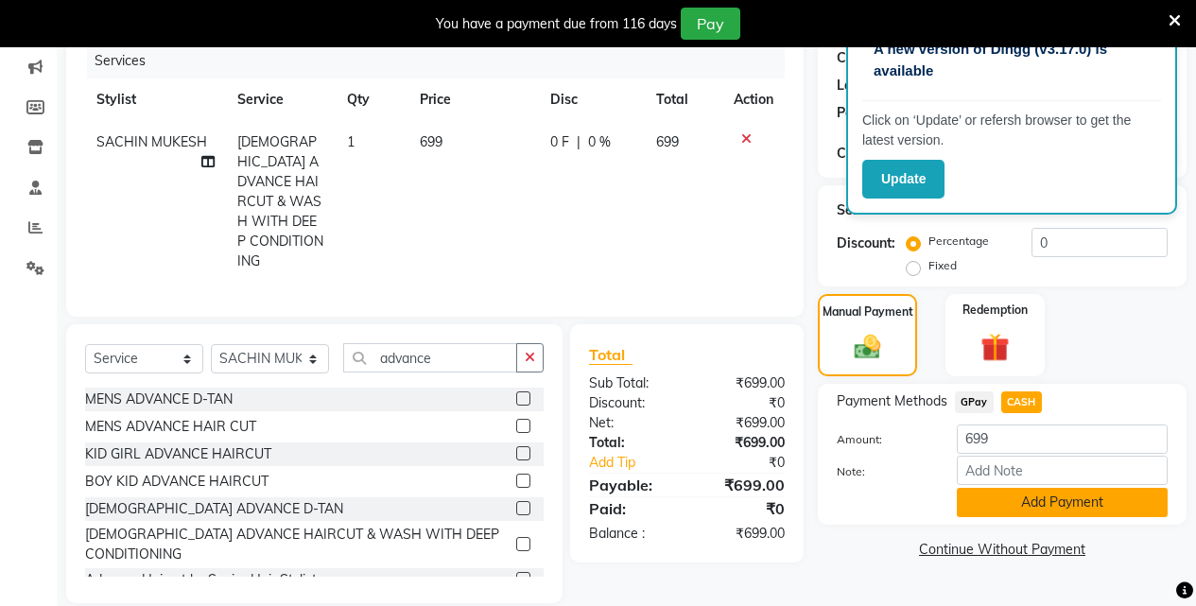
click at [1045, 501] on button "Add Payment" at bounding box center [1061, 502] width 211 height 29
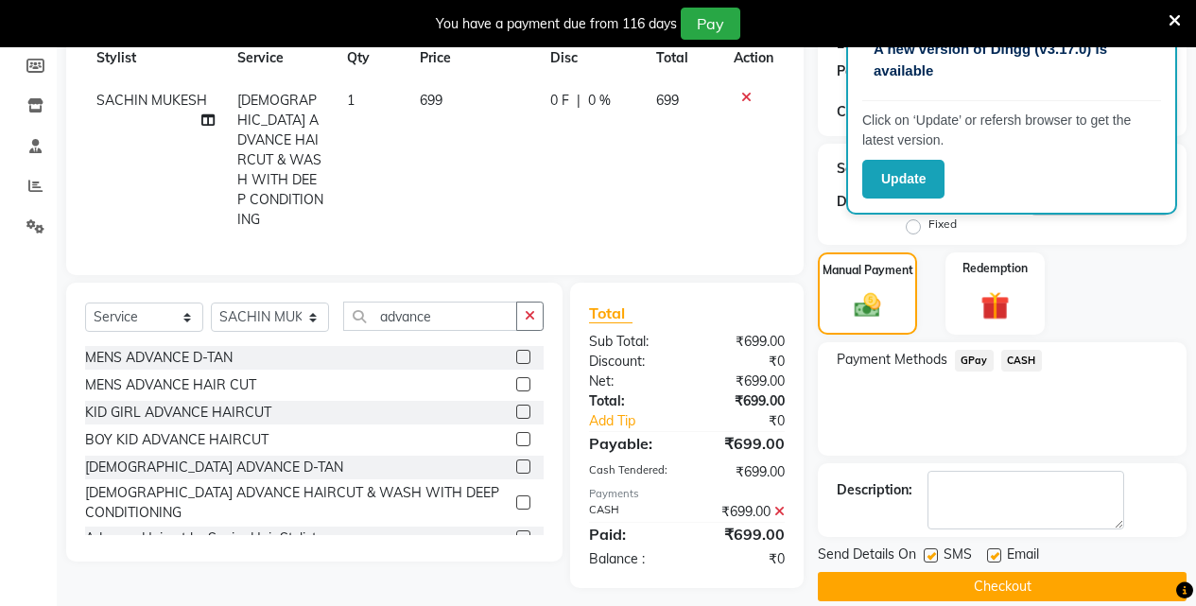
scroll to position [303, 0]
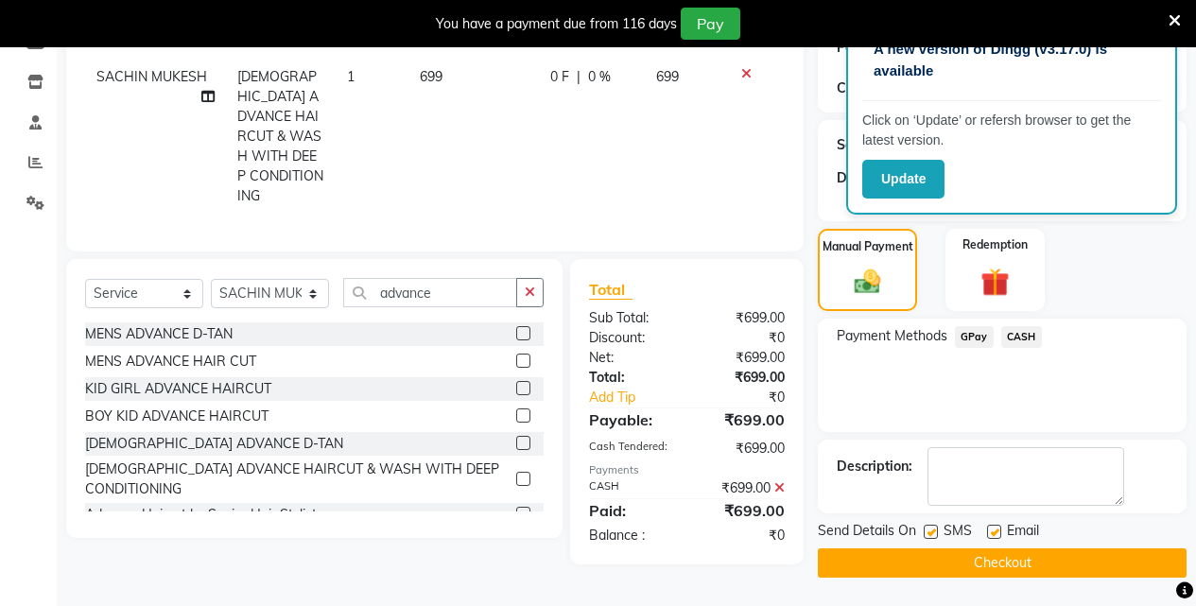
click at [1045, 552] on button "Checkout" at bounding box center [1002, 562] width 369 height 29
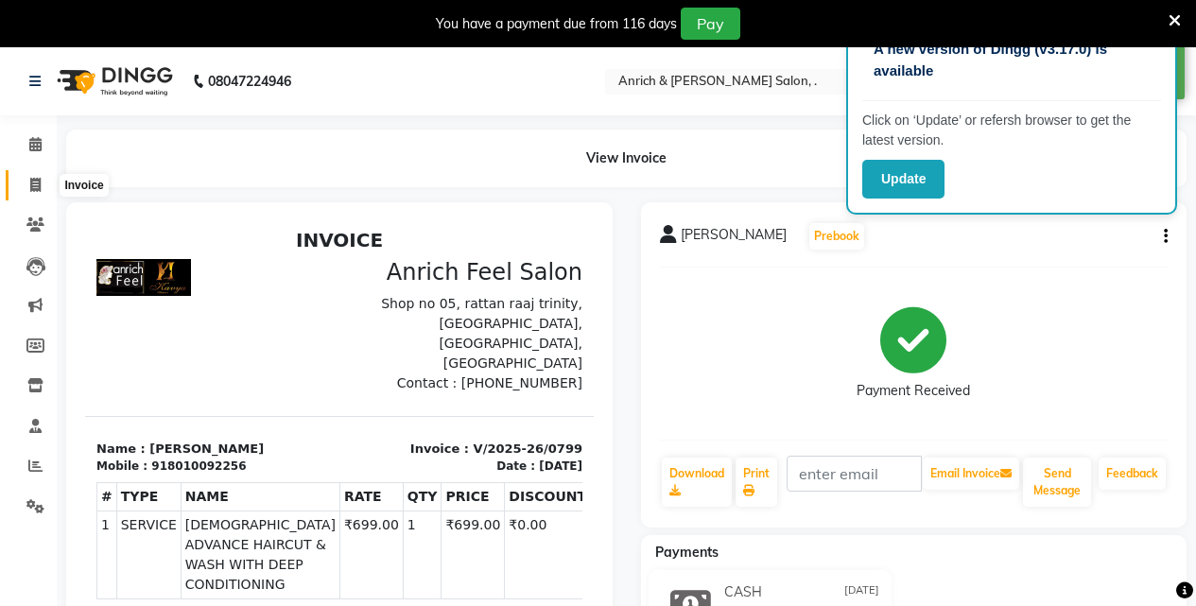
click at [35, 185] on icon at bounding box center [35, 185] width 10 height 14
select select "service"
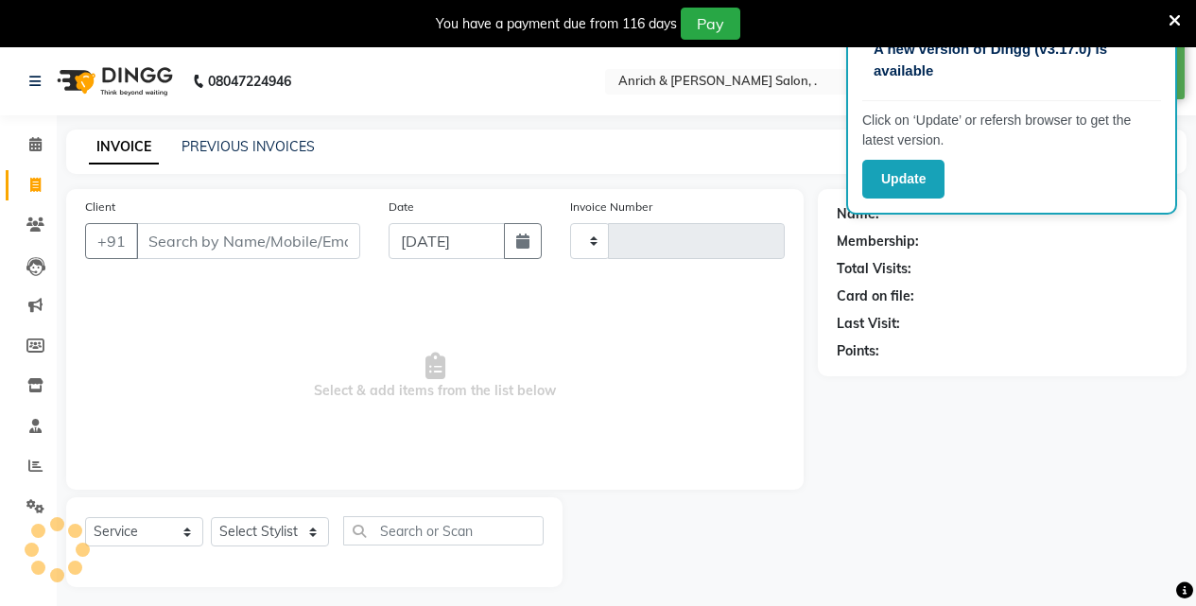
type input "0800"
select select "5924"
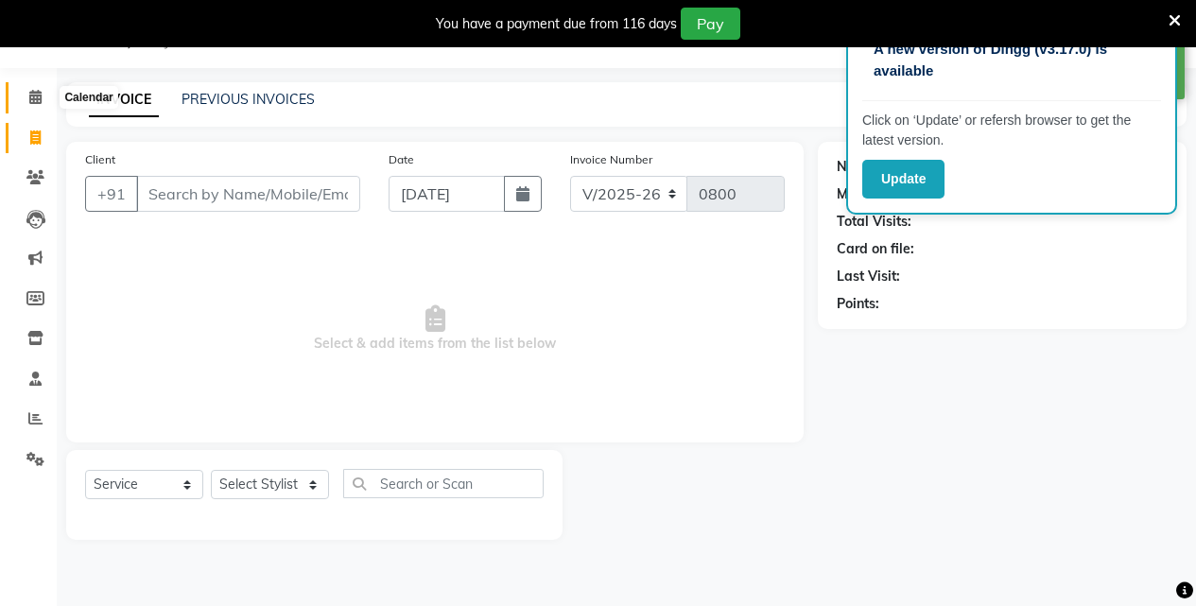
click at [40, 87] on span at bounding box center [35, 98] width 33 height 22
